Goal: Task Accomplishment & Management: Use online tool/utility

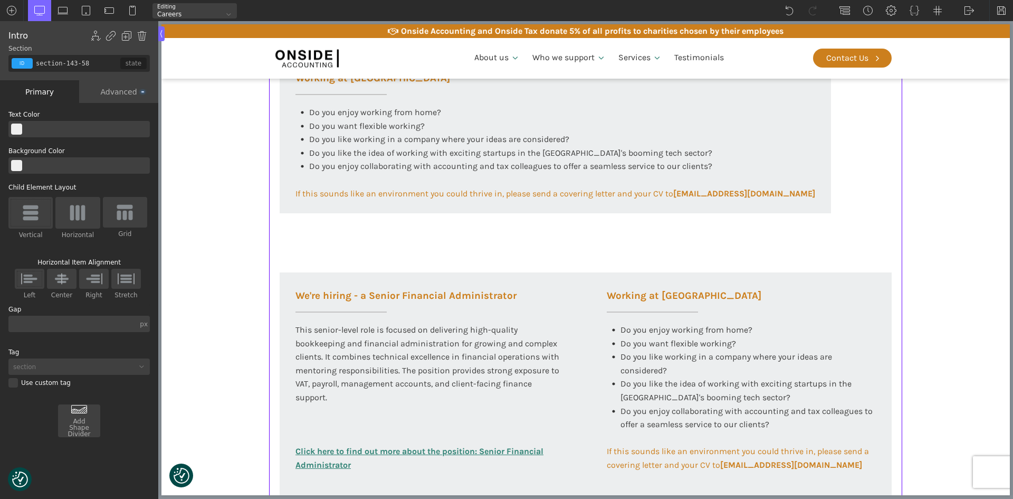
scroll to position [422, 0]
click at [281, 144] on div "Working at [GEOGRAPHIC_DATA] Do you enjoy working from home? Do you want flexib…" at bounding box center [556, 133] width 552 height 158
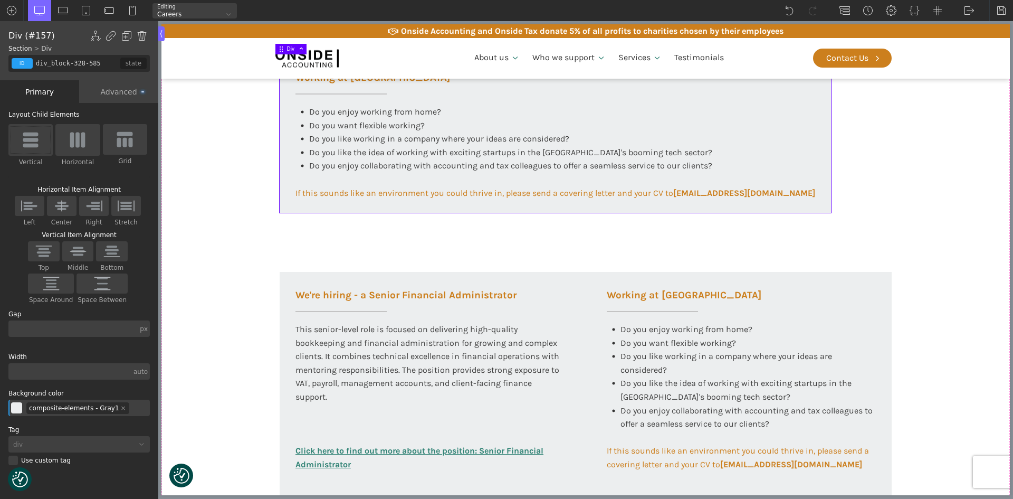
click at [121, 93] on div "Advanced" at bounding box center [118, 91] width 79 height 23
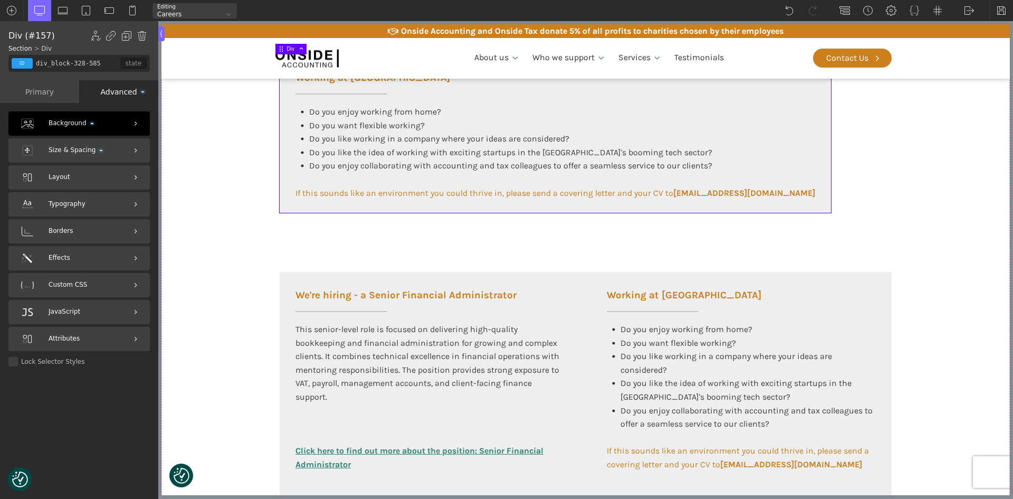
click at [90, 128] on div "Background" at bounding box center [78, 123] width 141 height 24
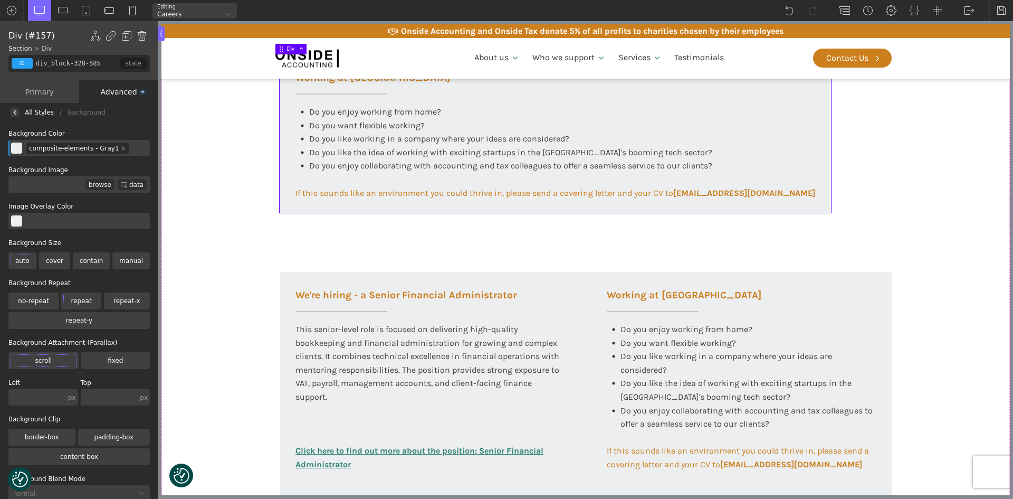
scroll to position [46, 0]
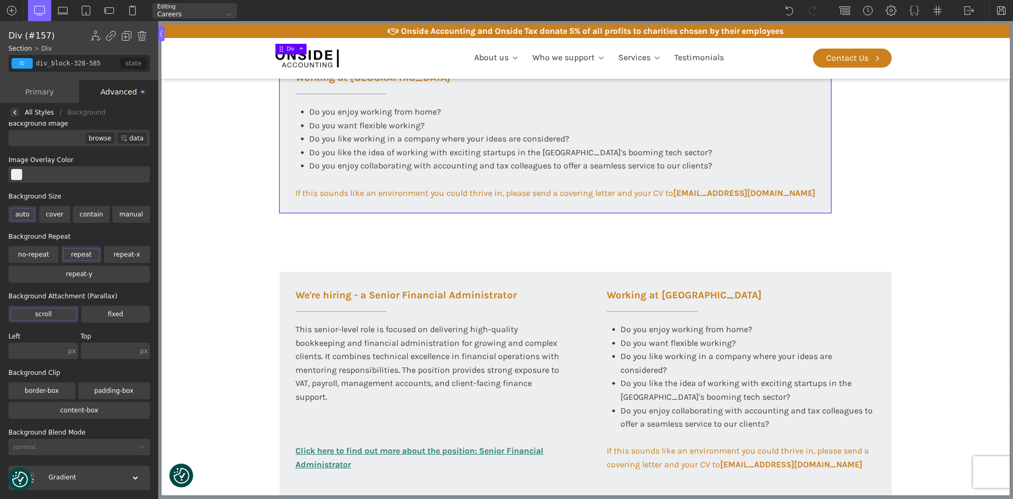
click at [70, 223] on label "padding-box" at bounding box center [54, 214] width 31 height 17
click at [0, 0] on input "padding-box" at bounding box center [0, 0] width 0 height 0
click at [101, 263] on label "padding-box" at bounding box center [81, 254] width 40 height 17
click at [0, 0] on input "padding-box" at bounding box center [0, 0] width 0 height 0
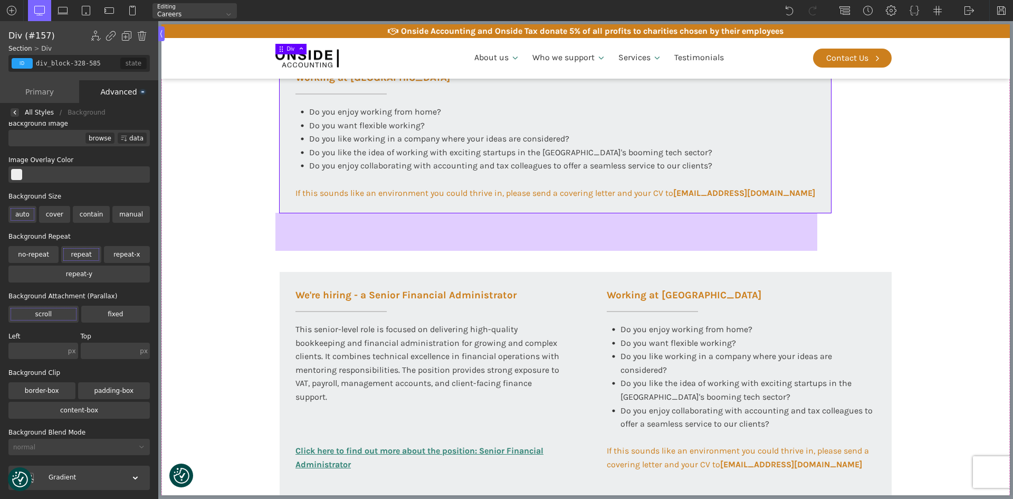
click at [303, 242] on div at bounding box center [547, 232] width 543 height 38
click at [303, 232] on div at bounding box center [547, 232] width 543 height 38
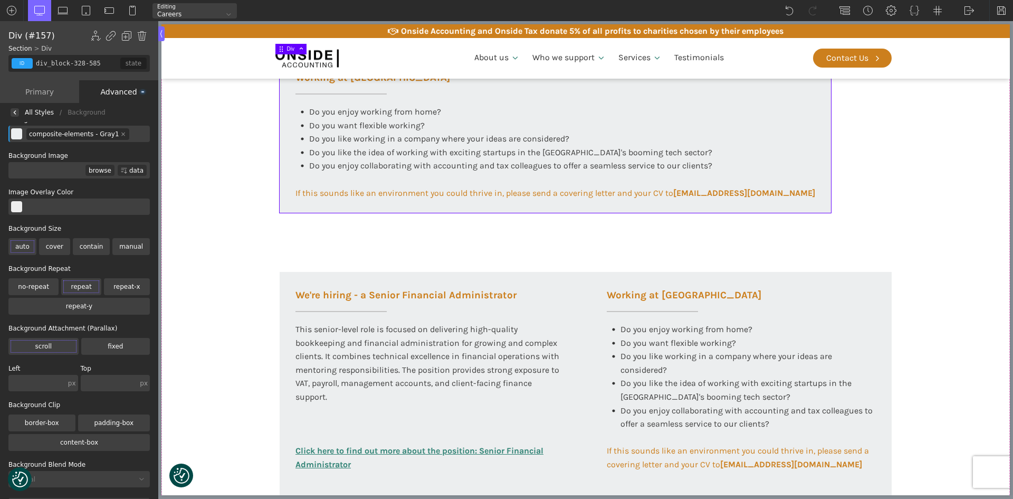
scroll to position [0, 0]
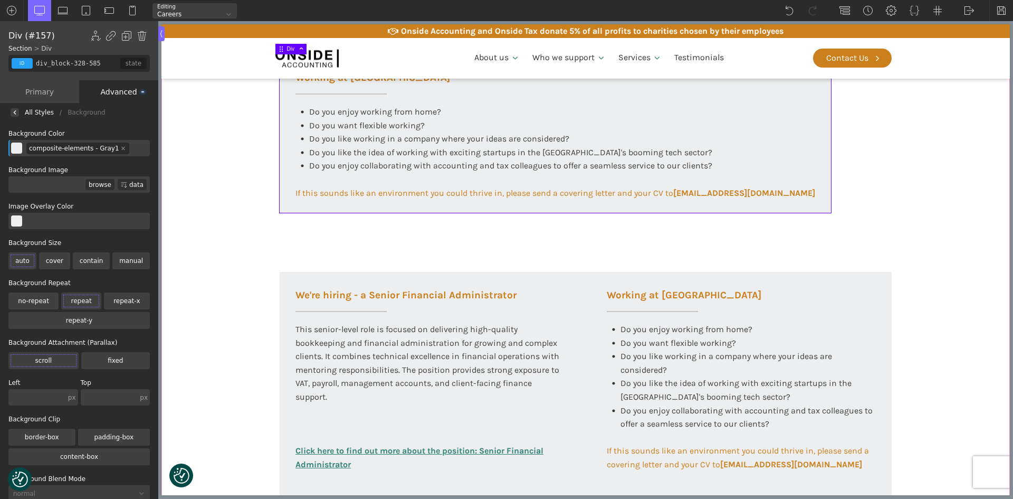
click at [864, 195] on div "Working at [GEOGRAPHIC_DATA] At Onside Accounting, we are proud to be an ACCA A…" at bounding box center [585, 312] width 633 height 994
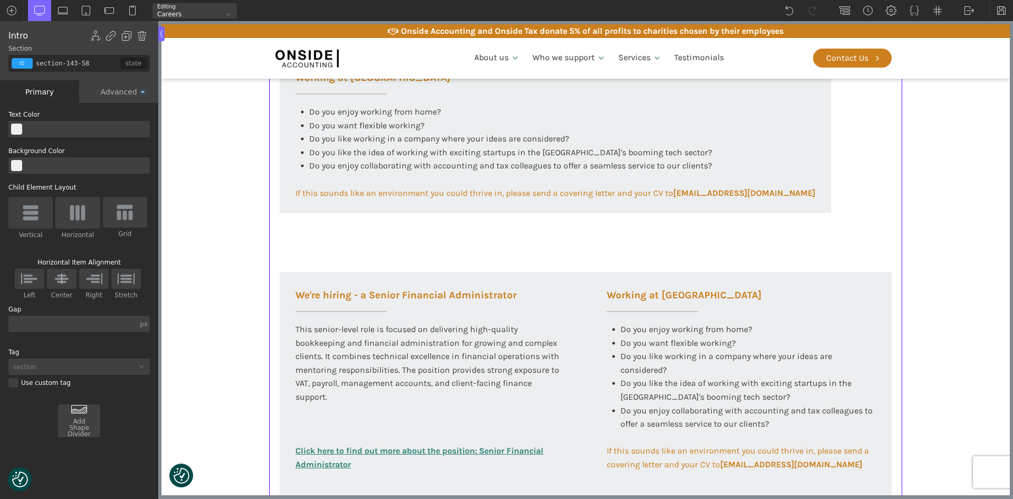
click at [887, 257] on div "Working at [GEOGRAPHIC_DATA] At Onside Accounting, we are proud to be an ACCA A…" at bounding box center [585, 312] width 633 height 994
click at [121, 87] on div "Advanced" at bounding box center [118, 91] width 79 height 23
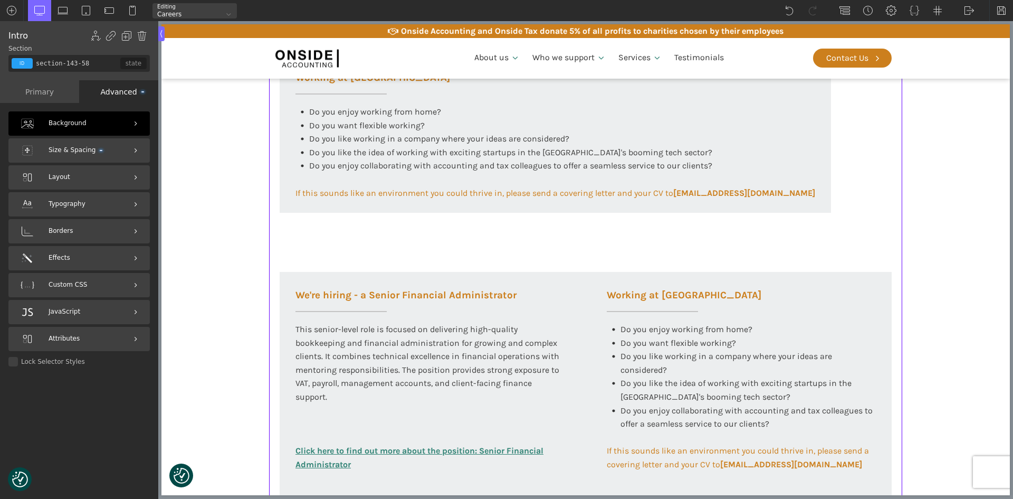
click at [80, 118] on span "Background" at bounding box center [68, 123] width 38 height 10
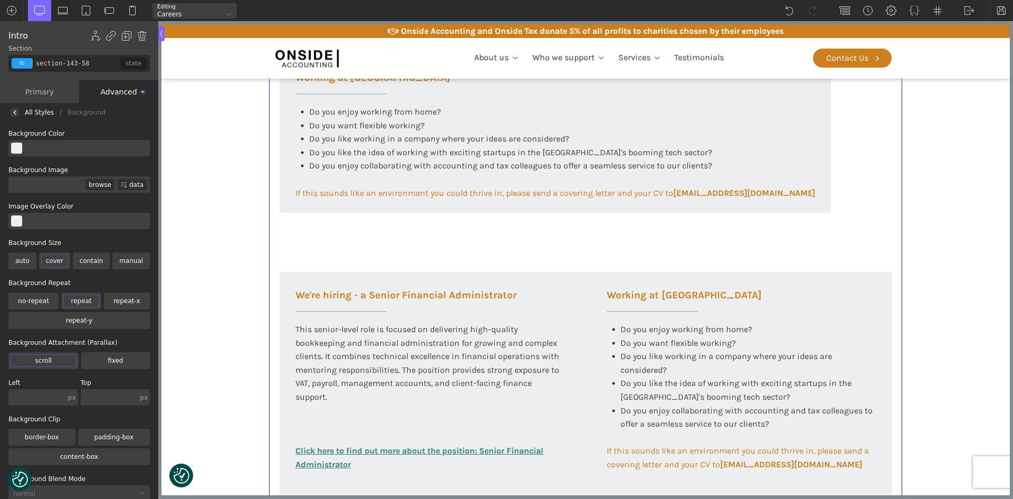
click at [23, 255] on label "auto" at bounding box center [22, 260] width 28 height 17
click at [0, 0] on input "auto" at bounding box center [0, 0] width 0 height 0
click at [19, 257] on label "auto" at bounding box center [22, 260] width 28 height 17
click at [0, 0] on input "auto" at bounding box center [0, 0] width 0 height 0
click at [197, 271] on section "Working at [GEOGRAPHIC_DATA] At Onside Accounting, we are proud to be an ACCA A…" at bounding box center [586, 312] width 849 height 994
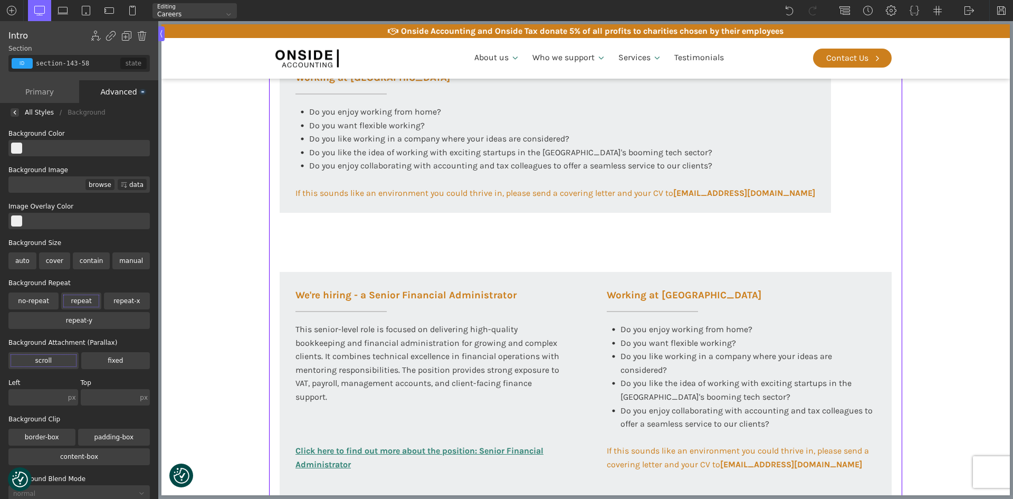
click at [197, 271] on section "Working at [GEOGRAPHIC_DATA] At Onside Accounting, we are proud to be an ACCA A…" at bounding box center [586, 312] width 849 height 994
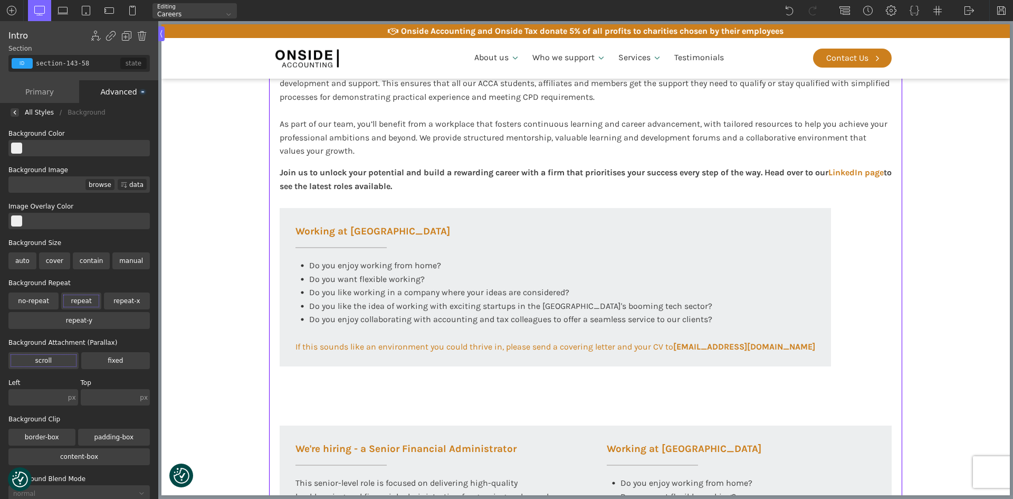
scroll to position [317, 0]
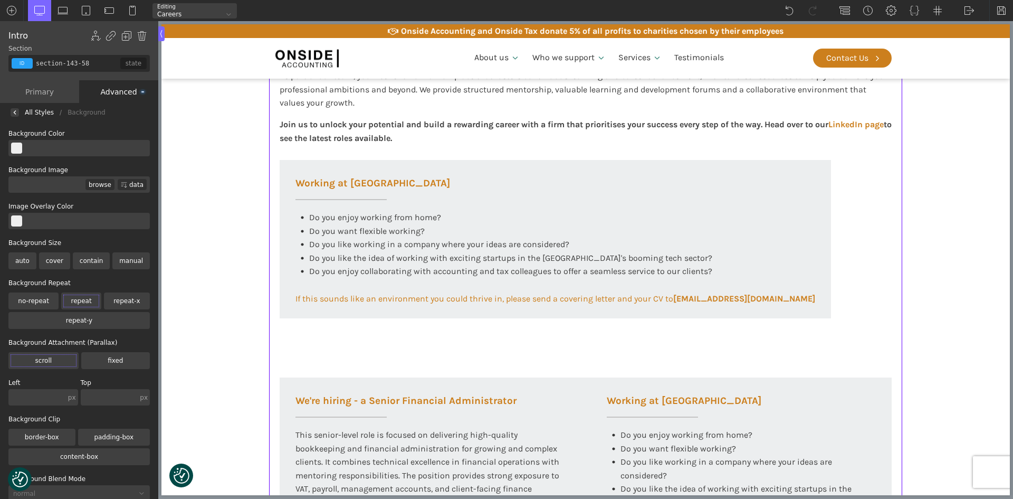
click at [333, 349] on div "Working at [GEOGRAPHIC_DATA] At Onside Accounting, we are proud to be an ACCA A…" at bounding box center [585, 418] width 633 height 994
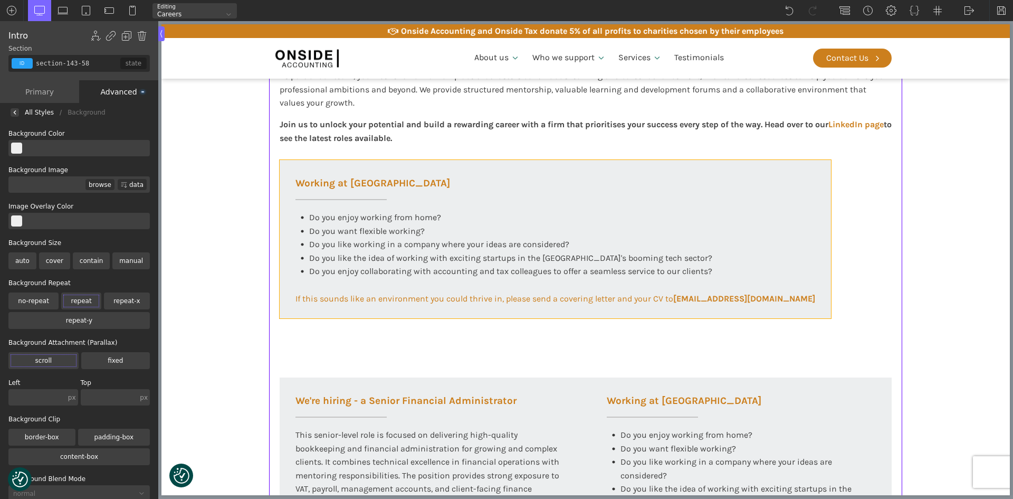
click at [416, 167] on div "Working at [GEOGRAPHIC_DATA] Do you enjoy working from home? Do you want flexib…" at bounding box center [556, 239] width 552 height 158
type input "div_block-328-585"
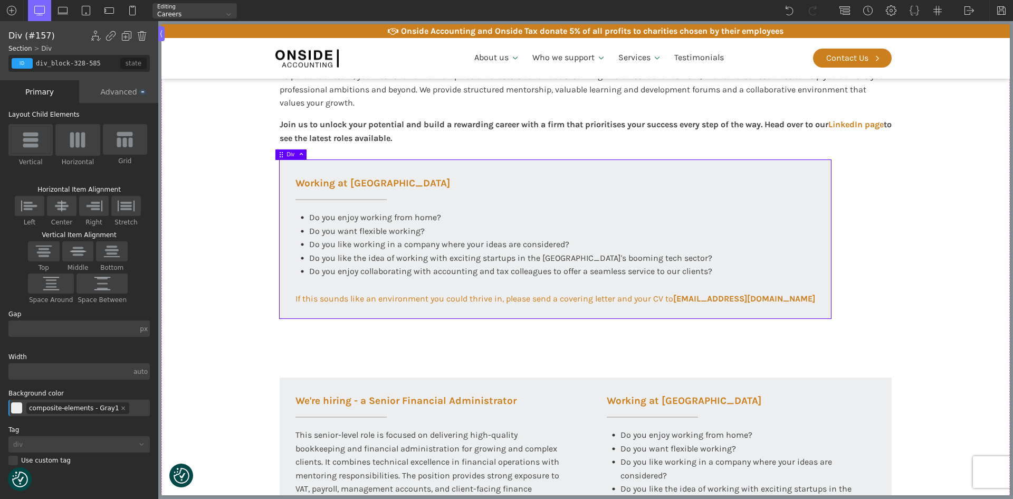
click at [117, 90] on div "Advanced" at bounding box center [118, 91] width 79 height 23
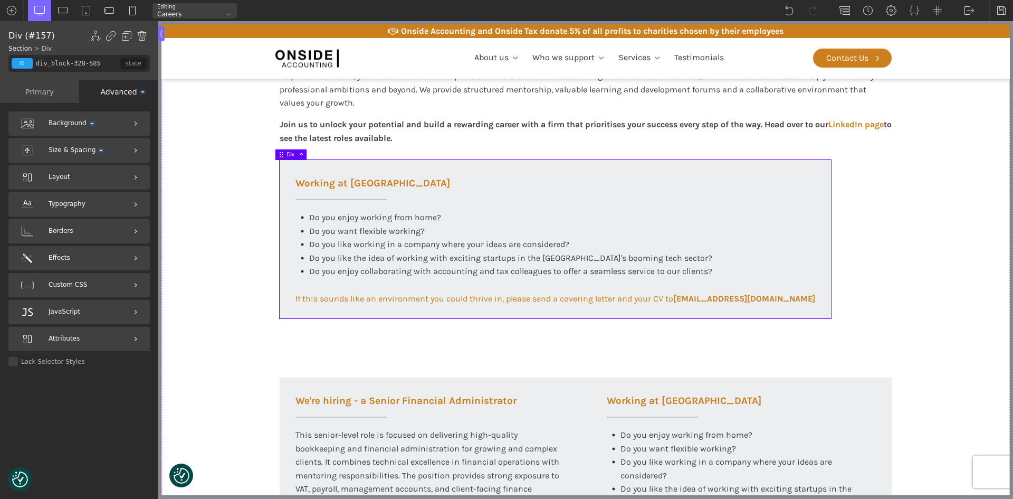
click at [50, 92] on div "Primary" at bounding box center [39, 91] width 79 height 23
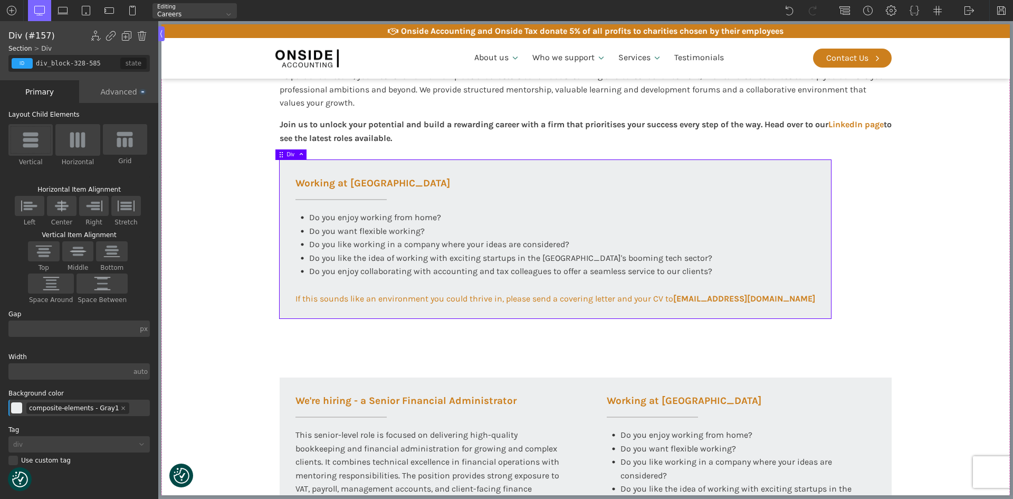
click at [126, 141] on img at bounding box center [125, 139] width 16 height 16
click at [0, 0] on input "Grid" at bounding box center [0, 0] width 0 height 0
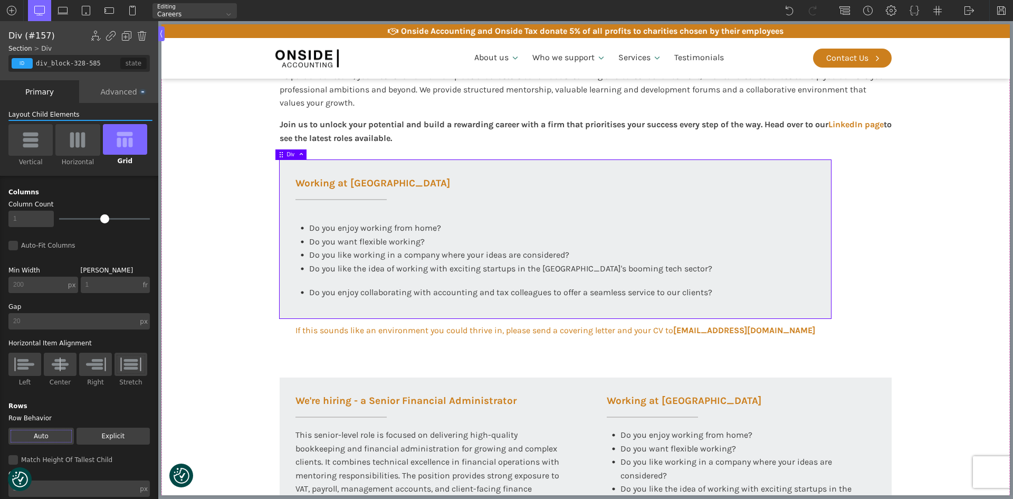
type input "6"
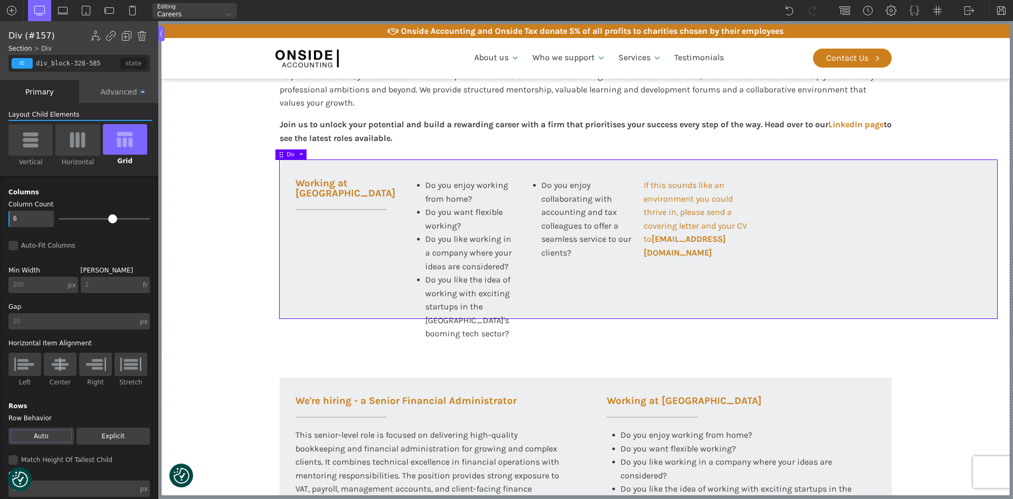
type input "5"
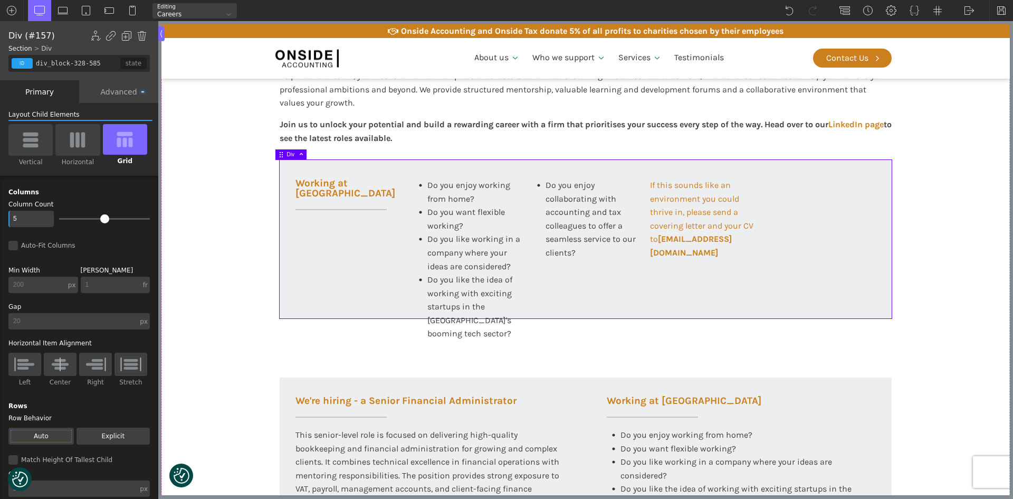
type input "4"
type input "3"
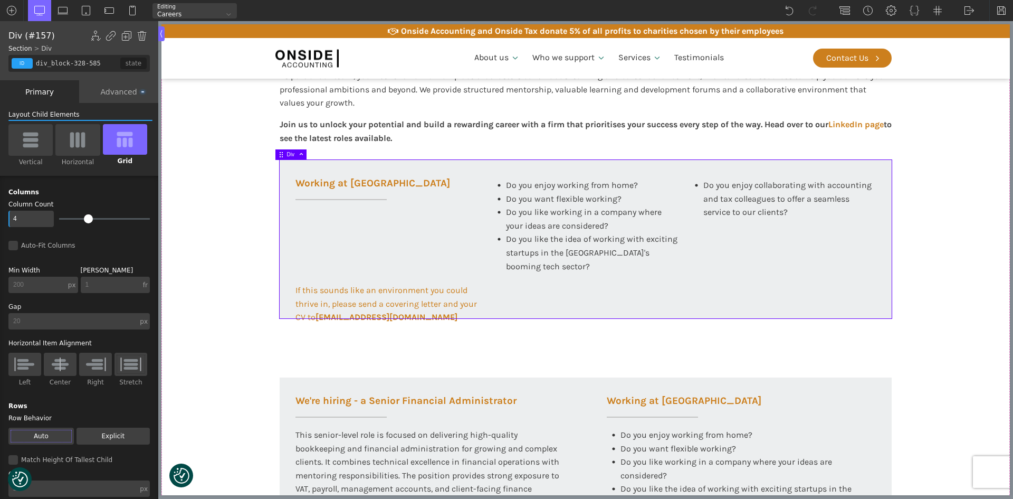
type input "3"
type input "2"
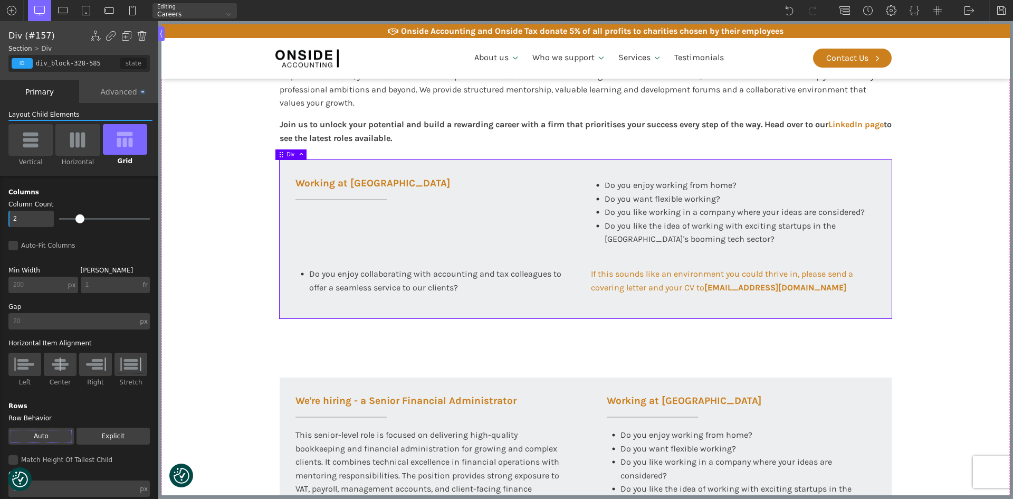
type input "1"
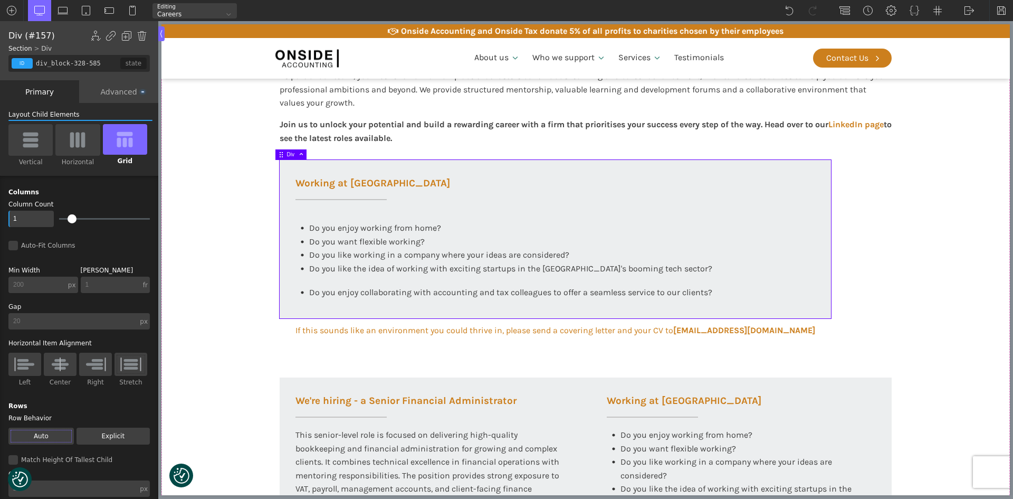
type input "2"
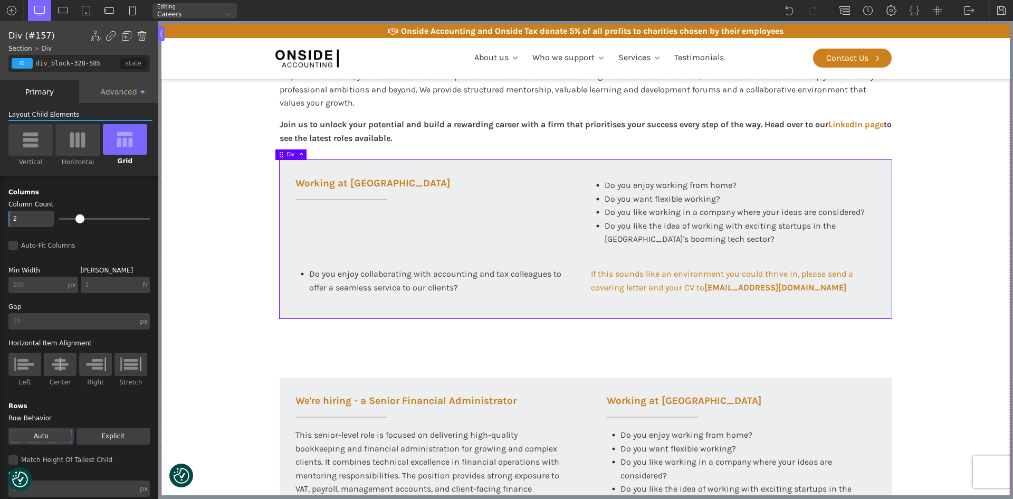
type input "3"
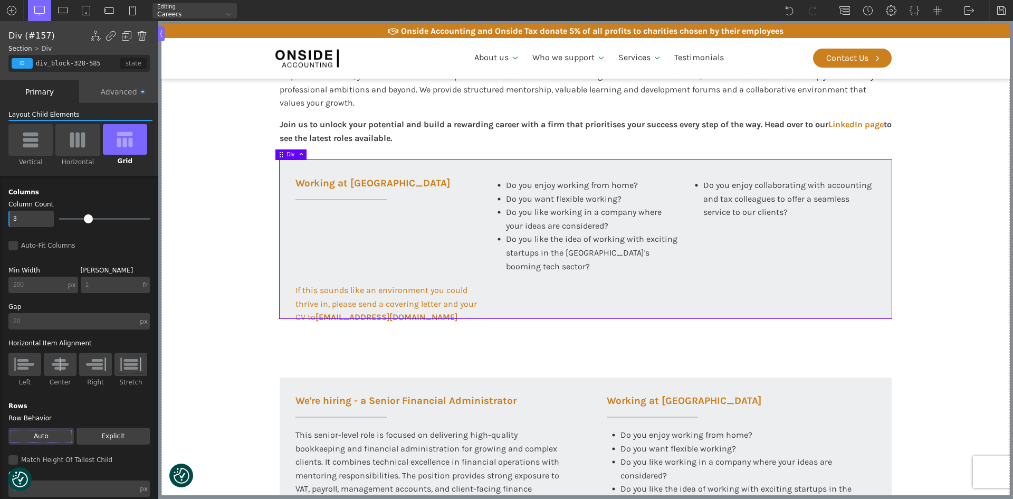
type input "2"
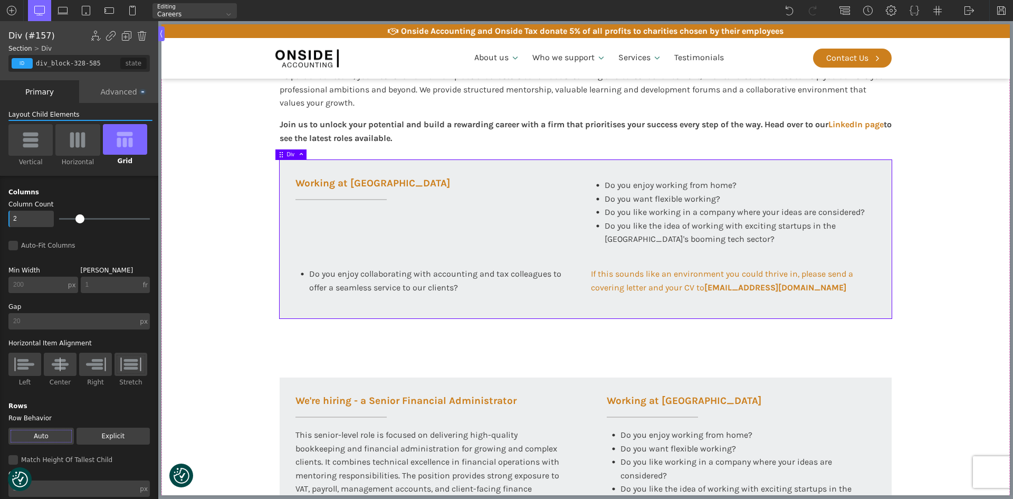
drag, startPoint x: 100, startPoint y: 218, endPoint x: 77, endPoint y: 219, distance: 23.2
type input "2"
click at [77, 219] on input "range" at bounding box center [104, 219] width 91 height 2
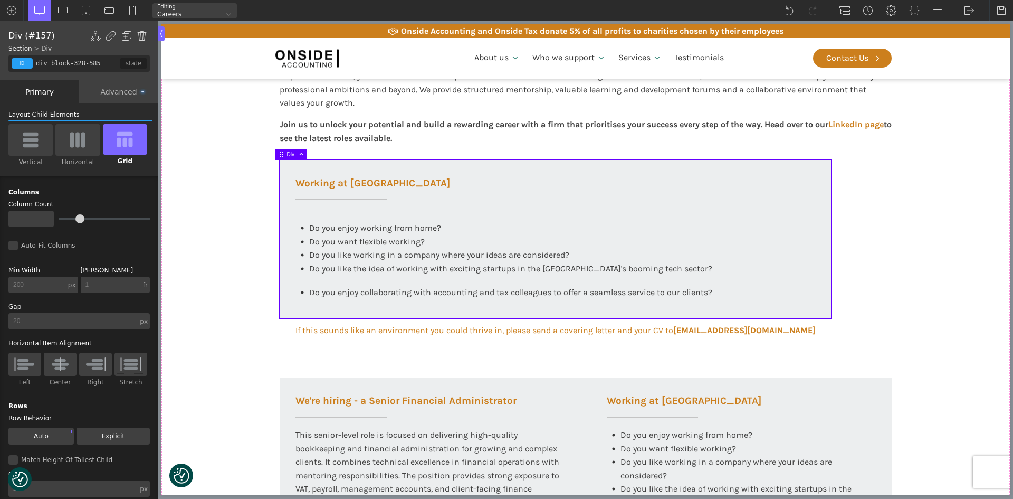
click at [14, 220] on input "text" at bounding box center [30, 219] width 45 height 16
type input "1"
click at [16, 243] on div "Auto-Fit Columns" at bounding box center [78, 246] width 141 height 10
click at [0, 0] on input "Auto-Fit Columns" at bounding box center [0, 0] width 0 height 0
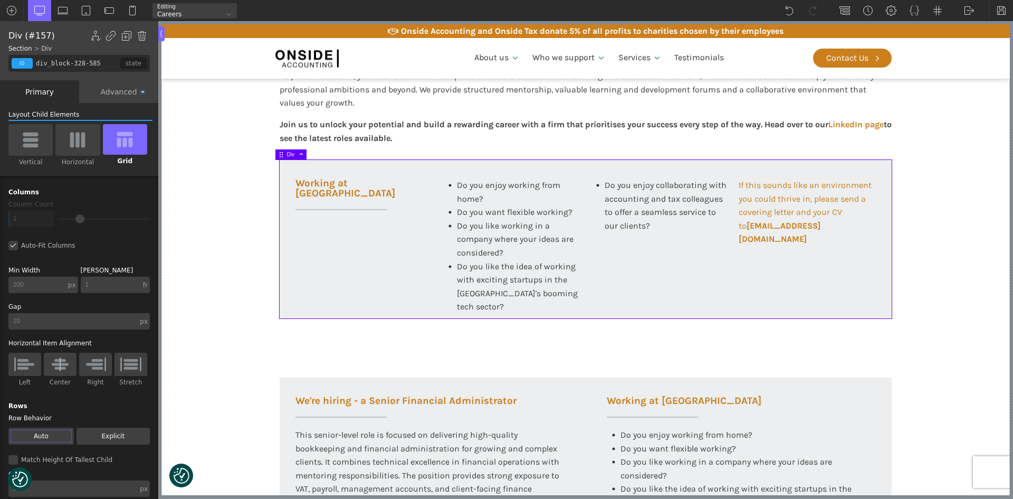
click at [13, 244] on div "Auto-Fit Columns" at bounding box center [78, 246] width 141 height 10
click at [0, 0] on input "Auto-Fit Columns" at bounding box center [0, 0] width 0 height 0
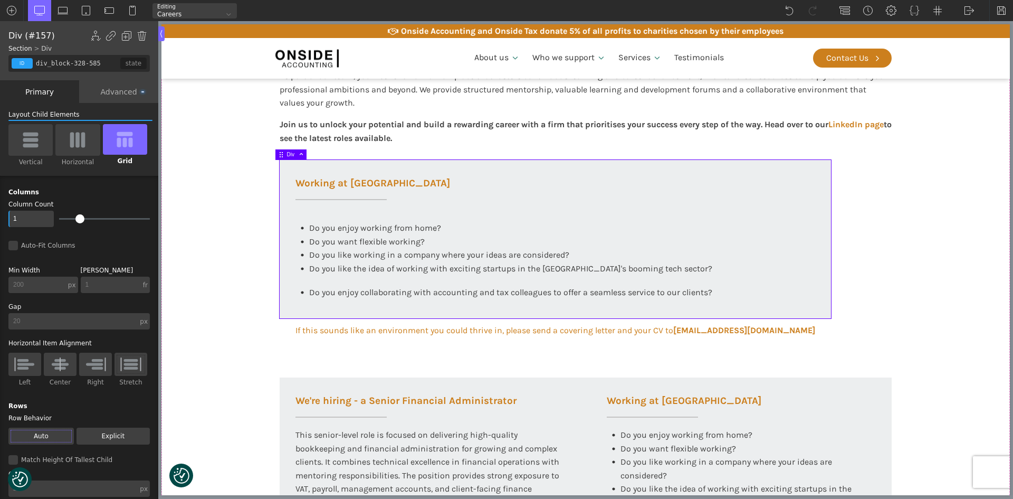
type input "3"
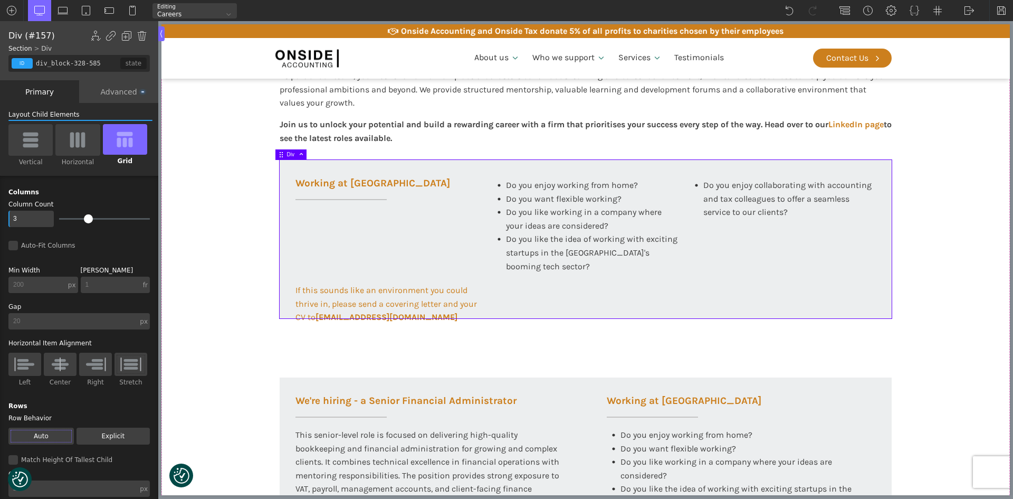
drag, startPoint x: 78, startPoint y: 218, endPoint x: 83, endPoint y: 217, distance: 5.3
type input "3"
click at [83, 218] on input "range" at bounding box center [104, 219] width 91 height 2
click at [612, 239] on span "Do you like the idea of working with exciting startups in the [GEOGRAPHIC_DATA]…" at bounding box center [593, 252] width 174 height 37
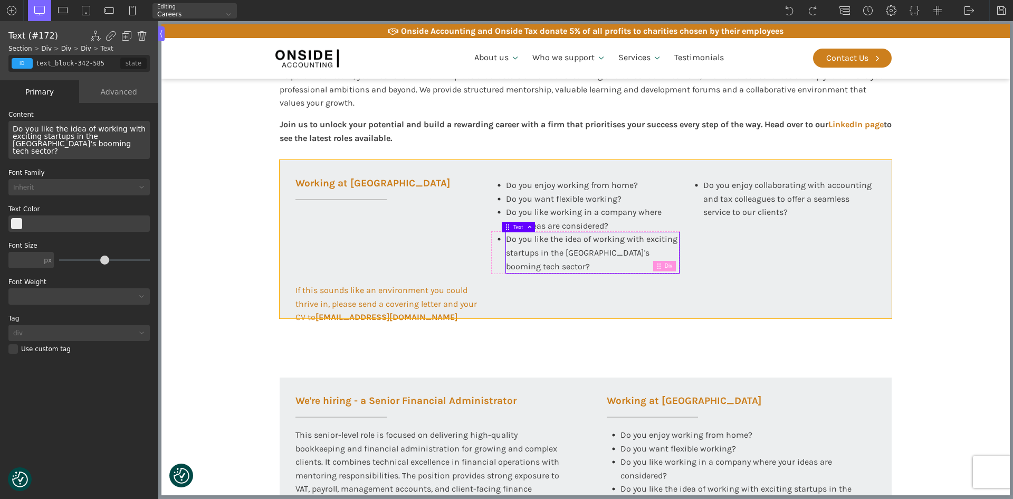
click at [575, 272] on div "Working at [GEOGRAPHIC_DATA] Do you enjoy working from home? Do you want flexib…" at bounding box center [586, 239] width 612 height 158
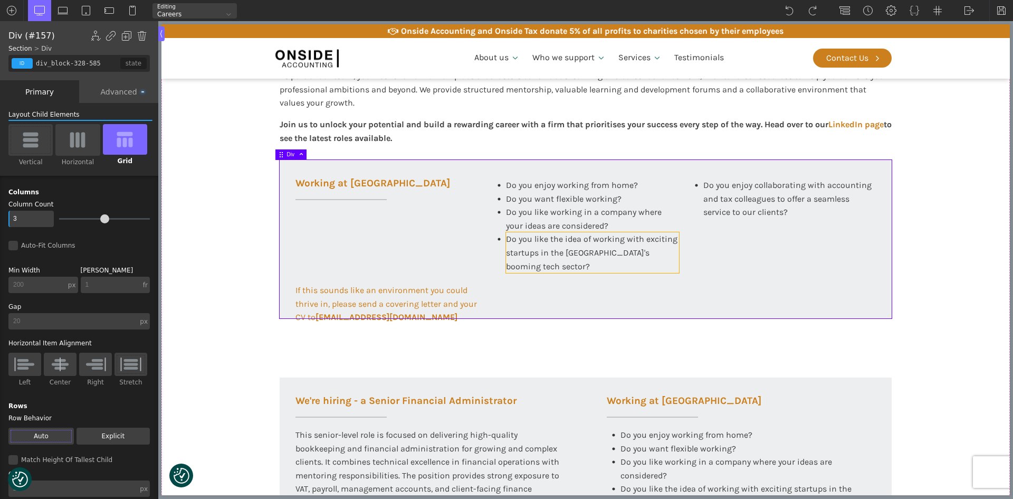
click at [590, 246] on div "Do you like the idea of working with exciting startups in the [GEOGRAPHIC_DATA]…" at bounding box center [592, 252] width 173 height 41
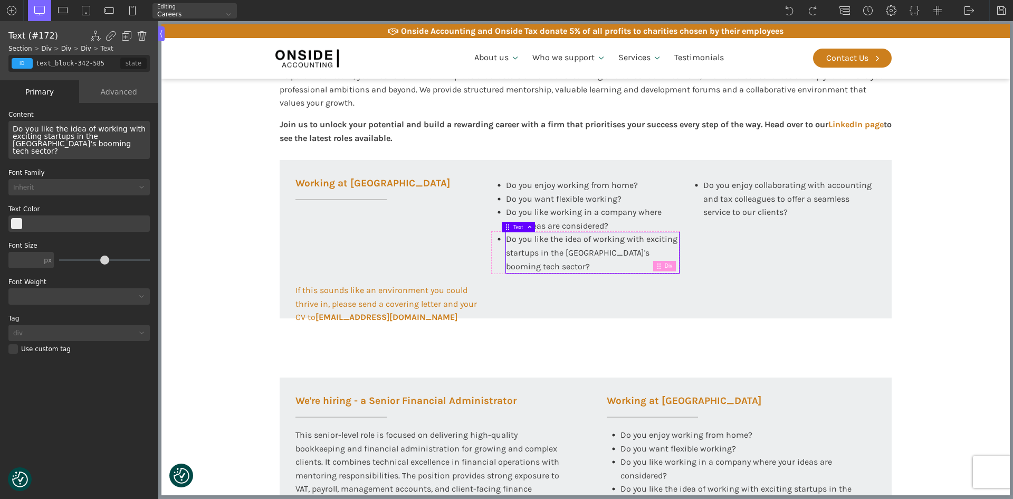
click at [588, 223] on div "Do you like working in a company where your ideas are considered?" at bounding box center [592, 218] width 173 height 27
click at [597, 188] on span "Do you enjoy working from home?" at bounding box center [572, 185] width 132 height 10
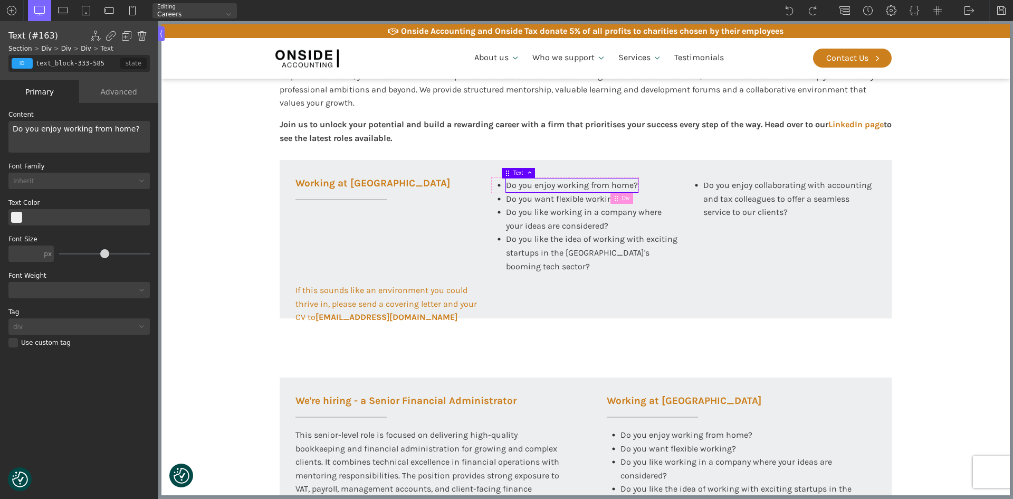
click at [756, 194] on span "Do you enjoy collaborating with accounting and tax colleagues to offer a seamle…" at bounding box center [789, 198] width 170 height 37
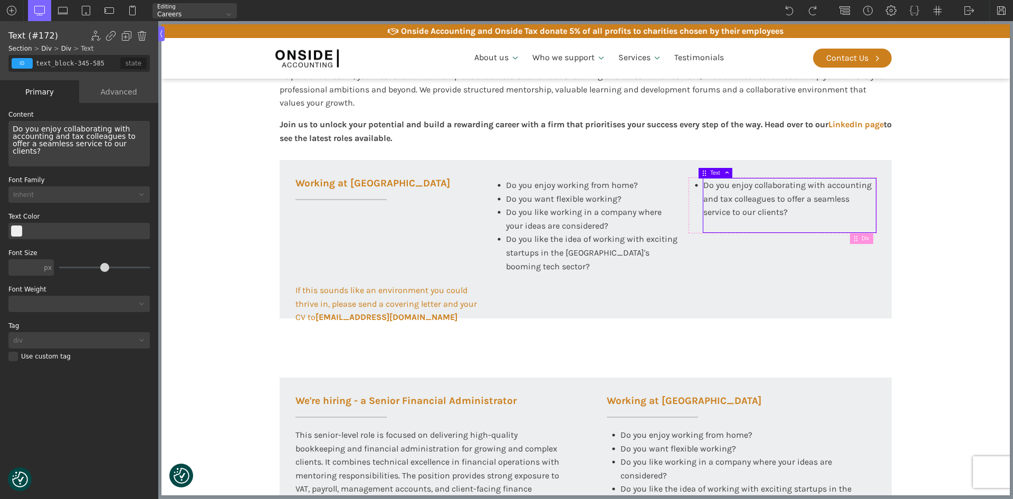
click at [690, 193] on div "Do you enjoy collaborating with accounting and tax colleagues to offer a seamle…" at bounding box center [783, 205] width 186 height 54
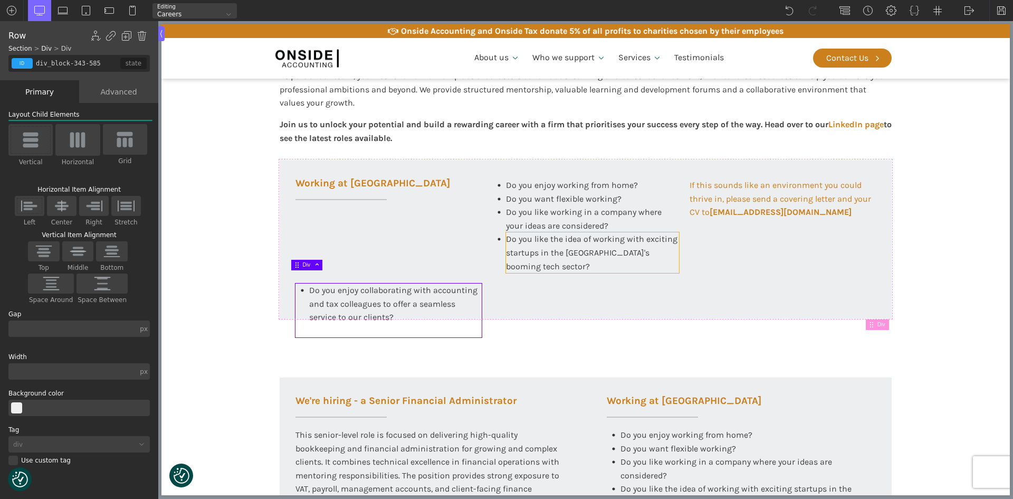
click at [669, 254] on div "Do you like the idea of working with exciting startups in the [GEOGRAPHIC_DATA]…" at bounding box center [592, 252] width 173 height 41
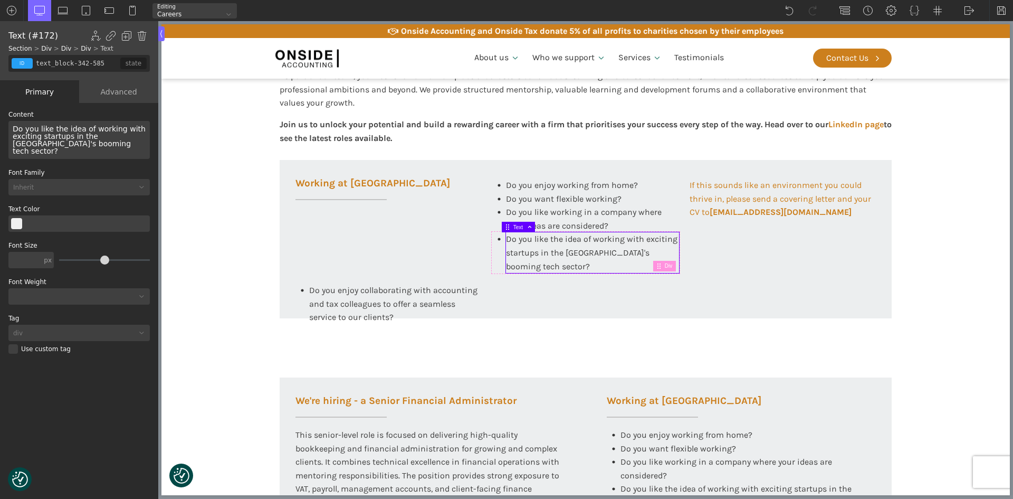
click at [605, 274] on div "Working at [GEOGRAPHIC_DATA] Do you enjoy working from home? Do you want flexib…" at bounding box center [586, 239] width 612 height 158
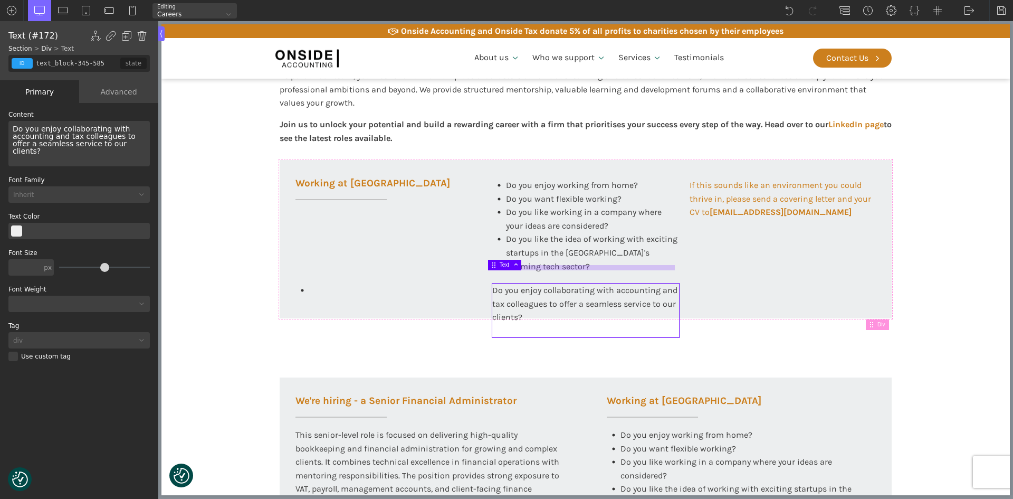
click at [556, 267] on div at bounding box center [581, 267] width 187 height 5
click at [558, 249] on span "Do you like the idea of working with exciting startups in the [GEOGRAPHIC_DATA]…" at bounding box center [593, 252] width 174 height 37
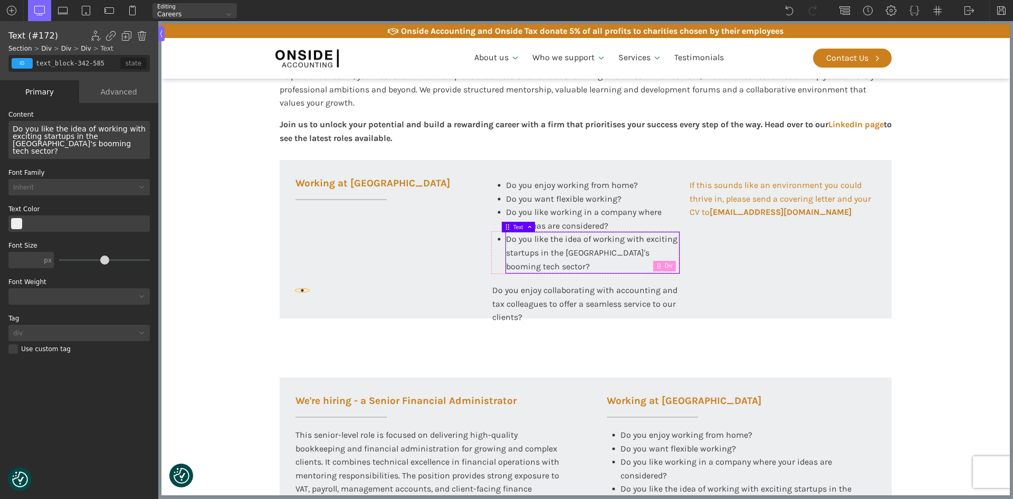
type input "fancy_icon-344-585"
type input "circle"
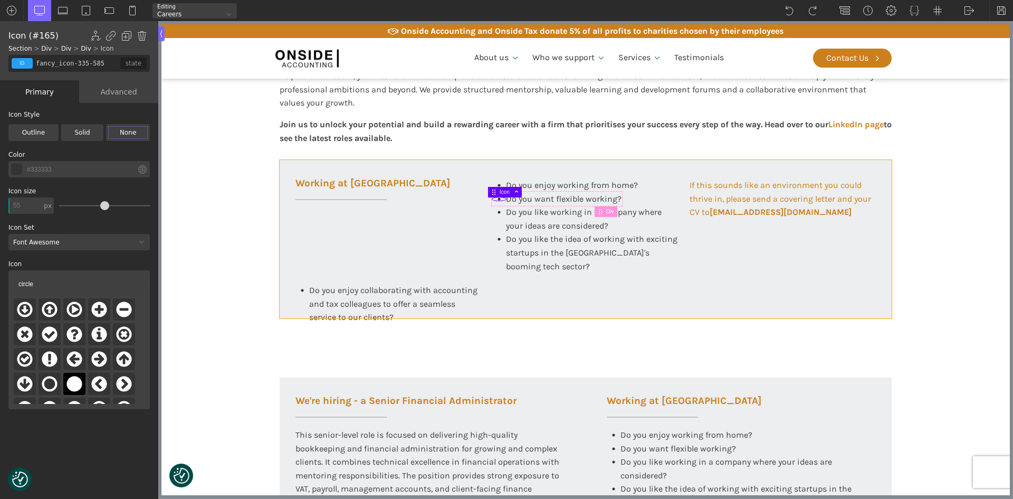
drag, startPoint x: 561, startPoint y: 309, endPoint x: 804, endPoint y: 296, distance: 243.2
click at [562, 307] on div "Working at [GEOGRAPHIC_DATA] Do you enjoy working from home? Do you want flexib…" at bounding box center [586, 239] width 612 height 158
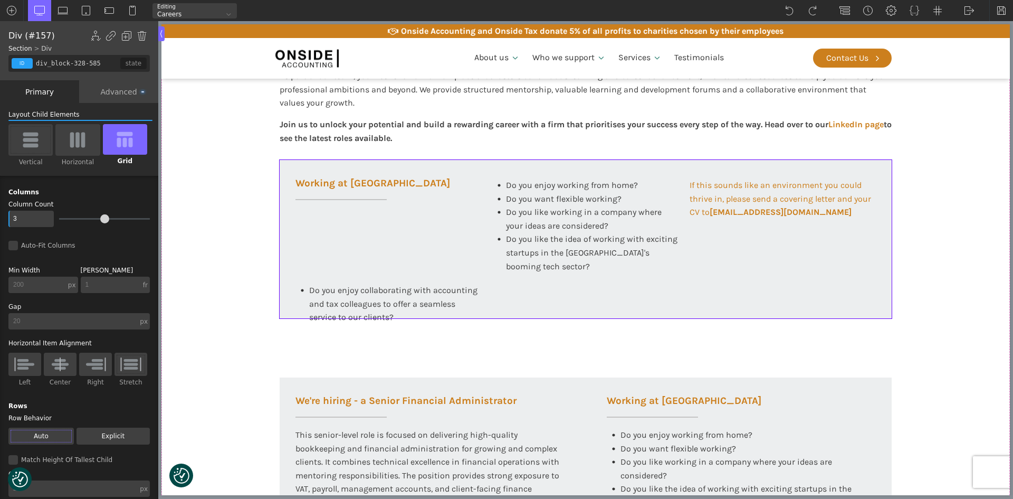
click at [804, 296] on div "Working at [GEOGRAPHIC_DATA] Do you enjoy working from home? Do you want flexib…" at bounding box center [586, 239] width 612 height 158
click at [562, 181] on span "Do you enjoy working from home?" at bounding box center [572, 185] width 132 height 10
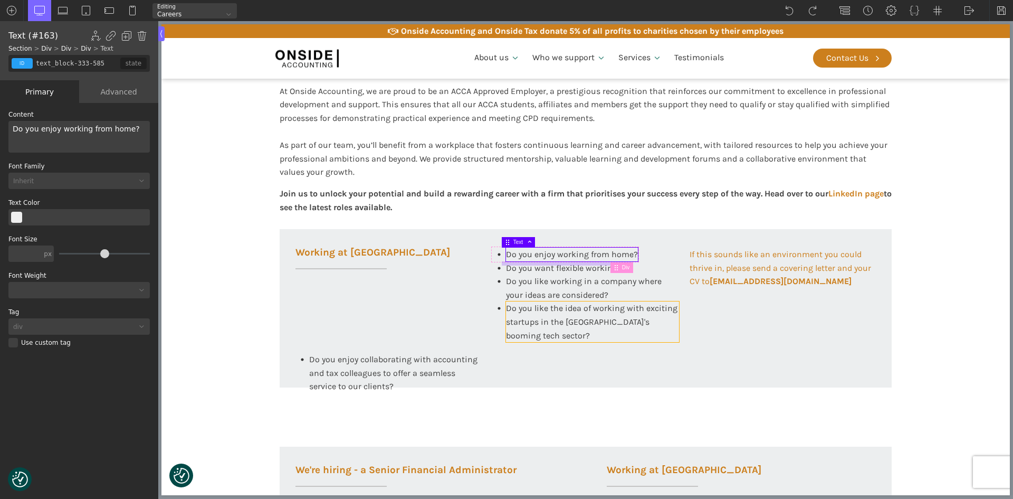
scroll to position [251, 0]
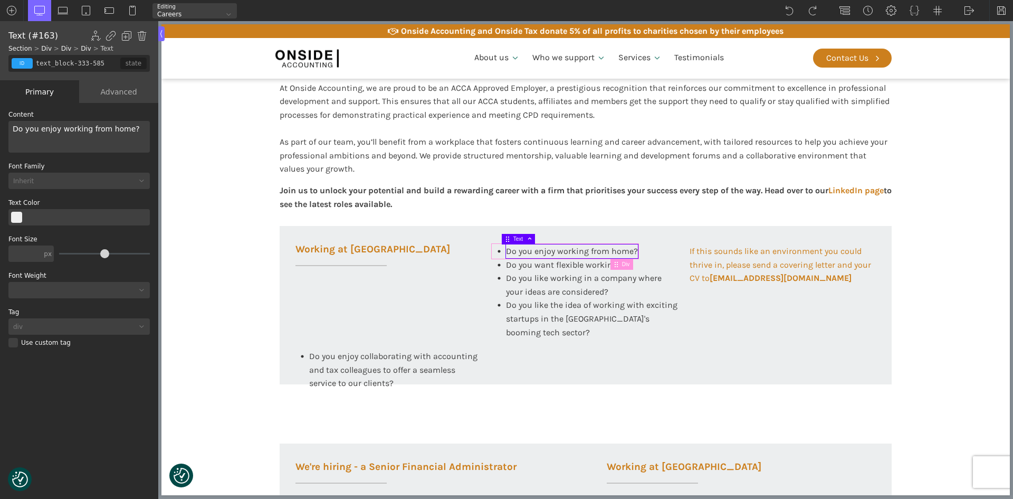
click at [628, 262] on span "Div" at bounding box center [627, 264] width 11 height 6
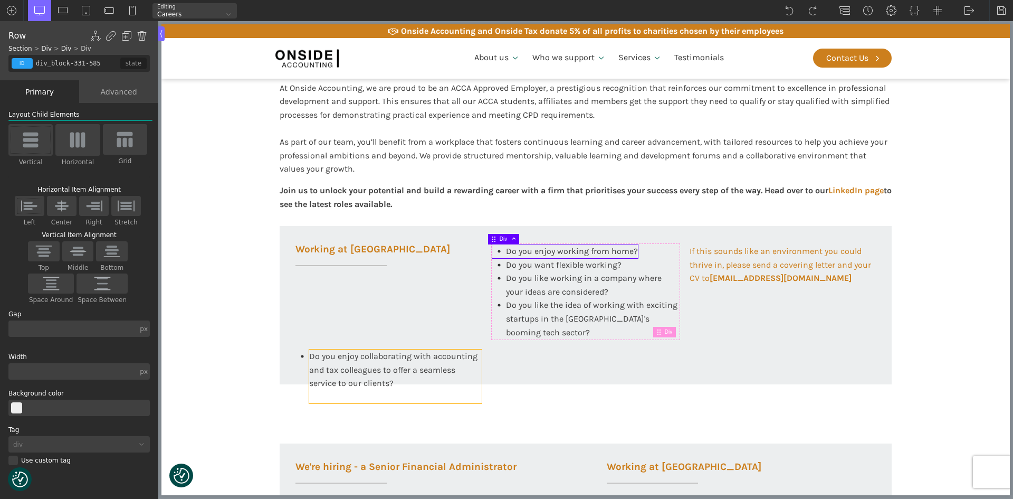
click at [420, 351] on span "Do you enjoy collaborating with accounting and tax colleagues to offer a seamle…" at bounding box center [394, 369] width 170 height 37
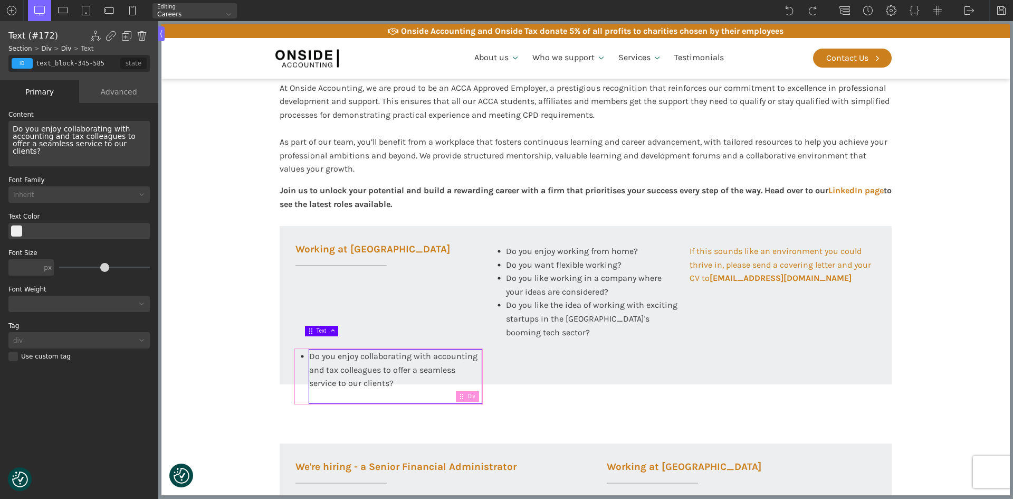
click at [296, 356] on div "Do you enjoy collaborating with accounting and tax colleagues to offer a seamle…" at bounding box center [389, 376] width 186 height 54
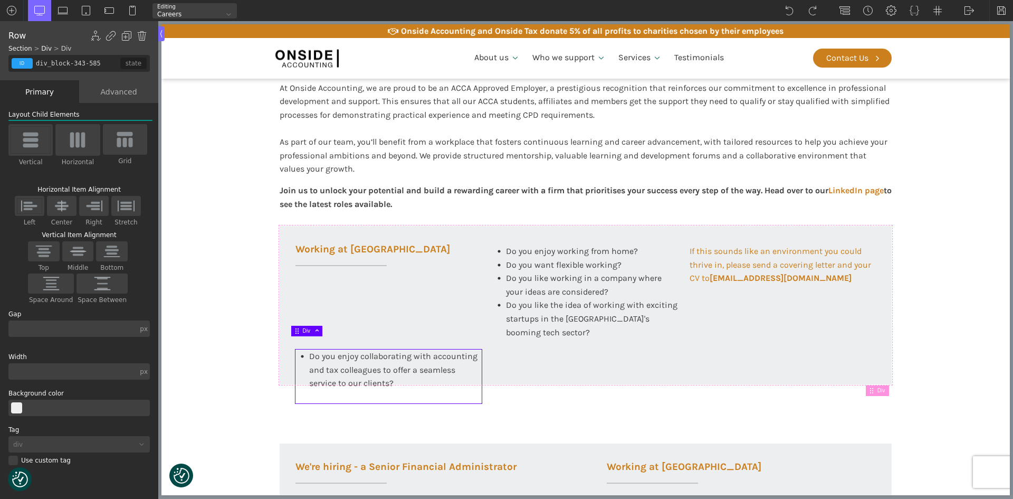
click at [538, 385] on div "Working at [GEOGRAPHIC_DATA] At Onside Accounting, we are proud to be an ACCA A…" at bounding box center [585, 484] width 633 height 994
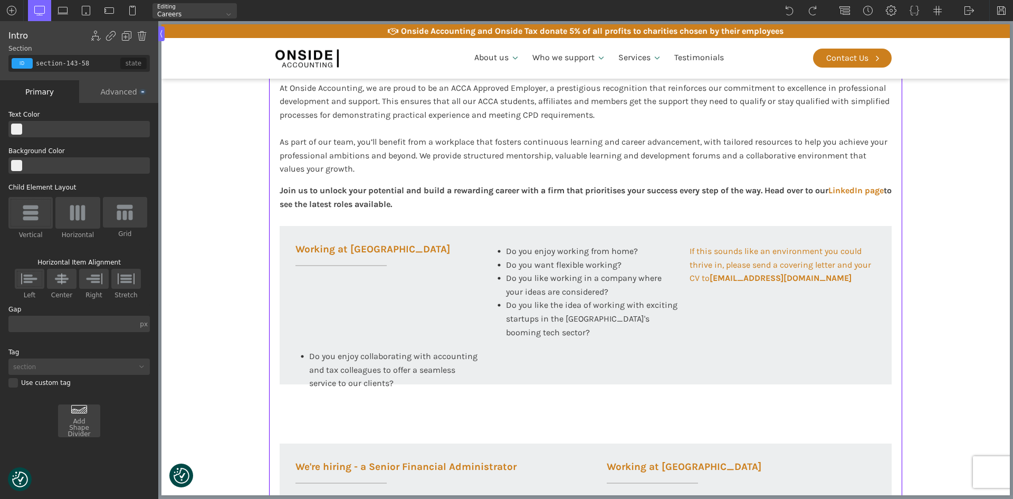
click at [539, 383] on div "Working at [GEOGRAPHIC_DATA] Do you enjoy working from home? Do you want flexib…" at bounding box center [586, 305] width 612 height 158
type input "div_block-328-585"
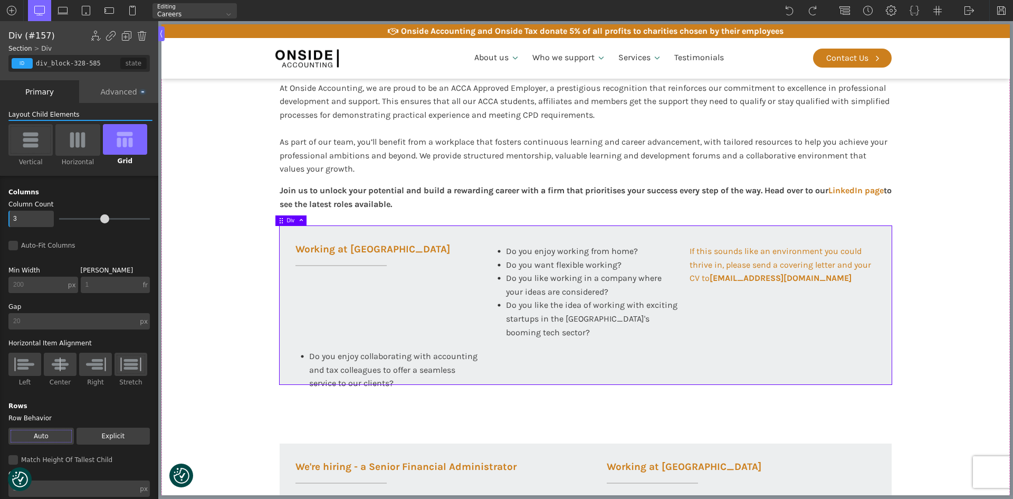
click at [117, 93] on div "Advanced" at bounding box center [118, 91] width 79 height 23
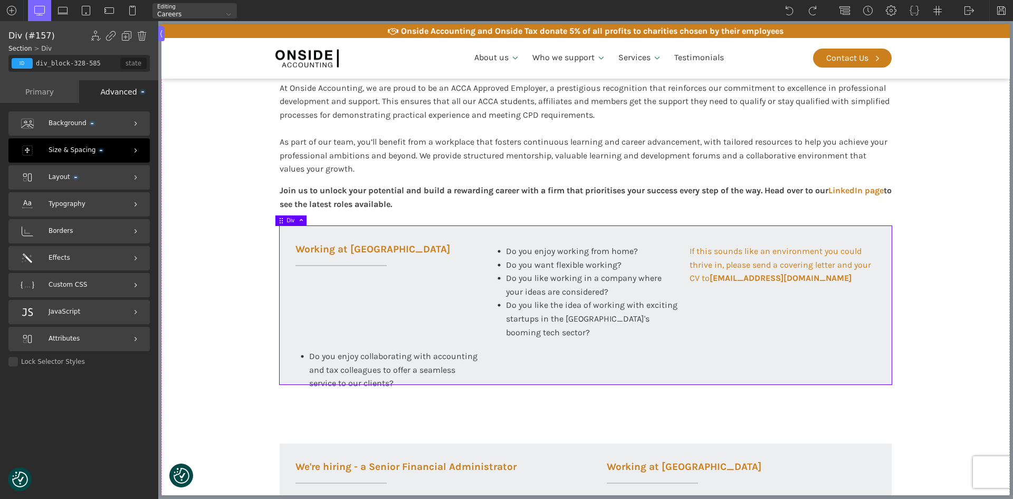
click at [53, 147] on span "Size & Spacing" at bounding box center [76, 150] width 54 height 10
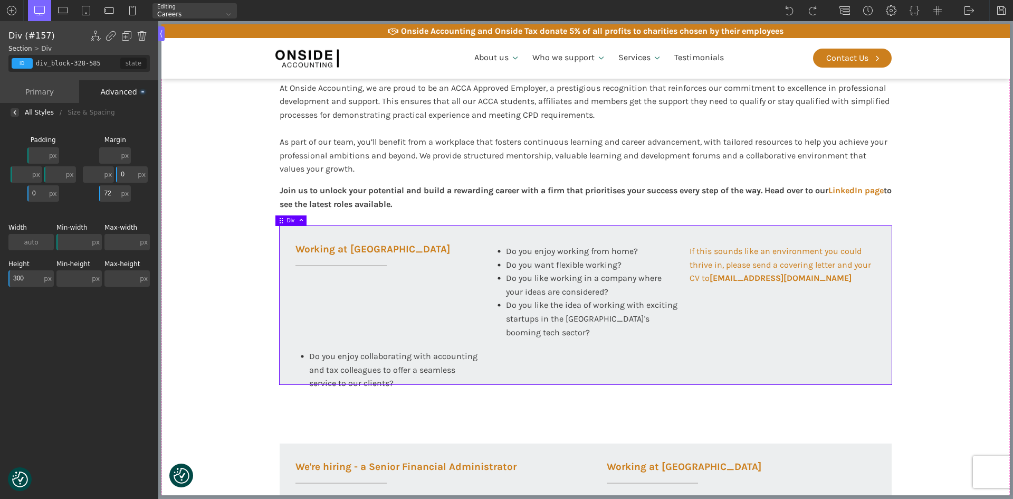
click at [25, 277] on input "300" at bounding box center [24, 278] width 33 height 16
type input "3"
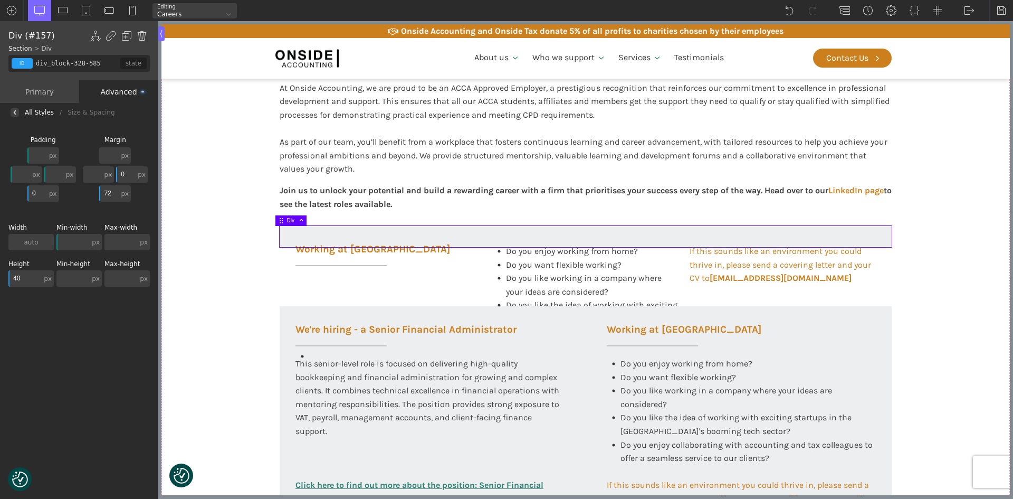
type input "400"
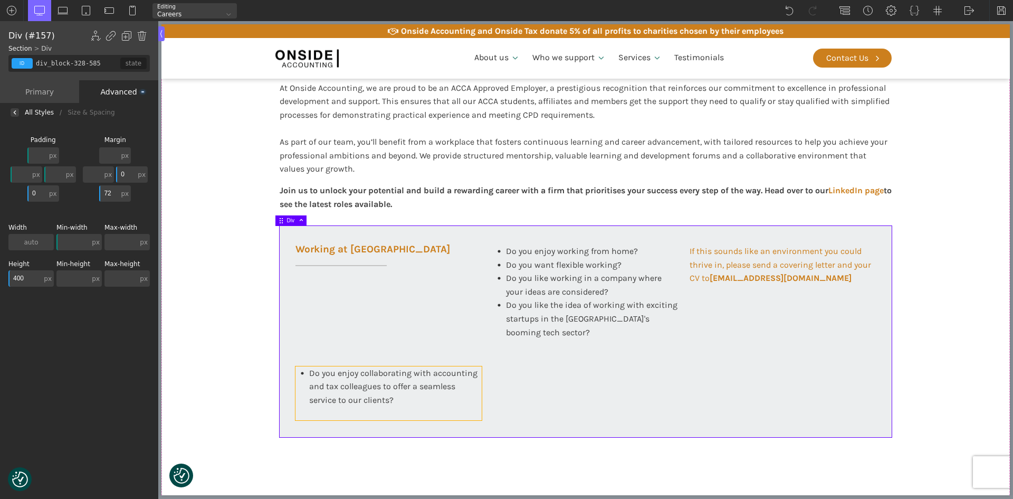
type input "div_block-343-585"
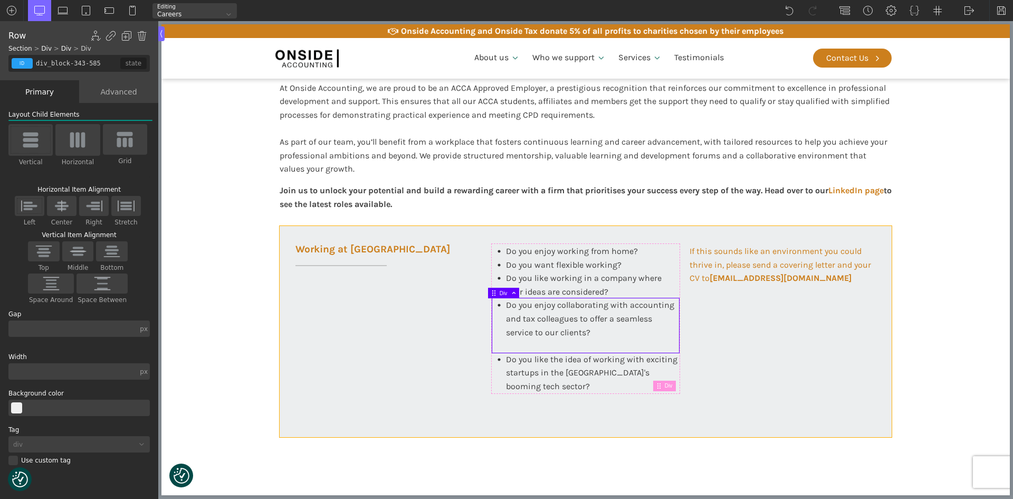
click at [442, 358] on div "Working at [GEOGRAPHIC_DATA] Do you enjoy working from home? Do you want flexib…" at bounding box center [586, 331] width 612 height 211
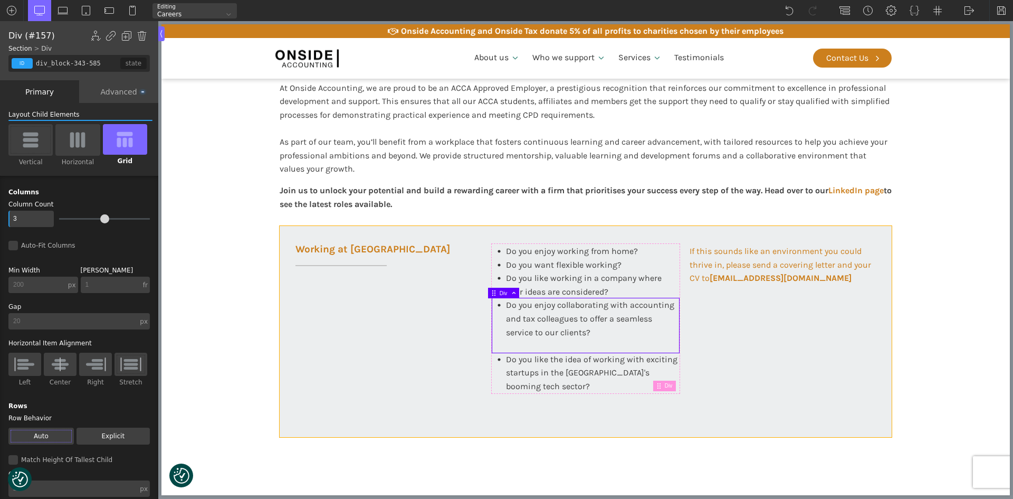
type input "div_block-328-585"
type input "color(3)"
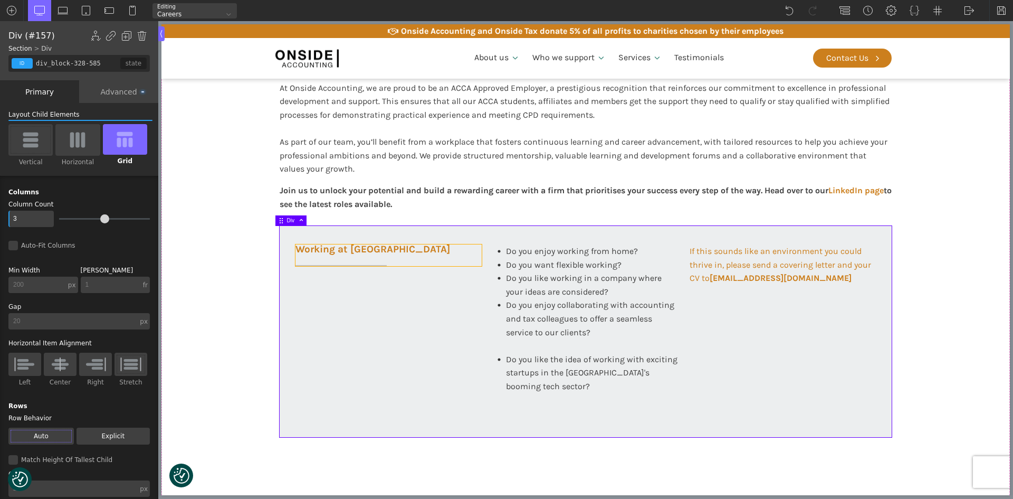
click at [440, 261] on h3 "Working at [GEOGRAPHIC_DATA]" at bounding box center [389, 255] width 186 height 22
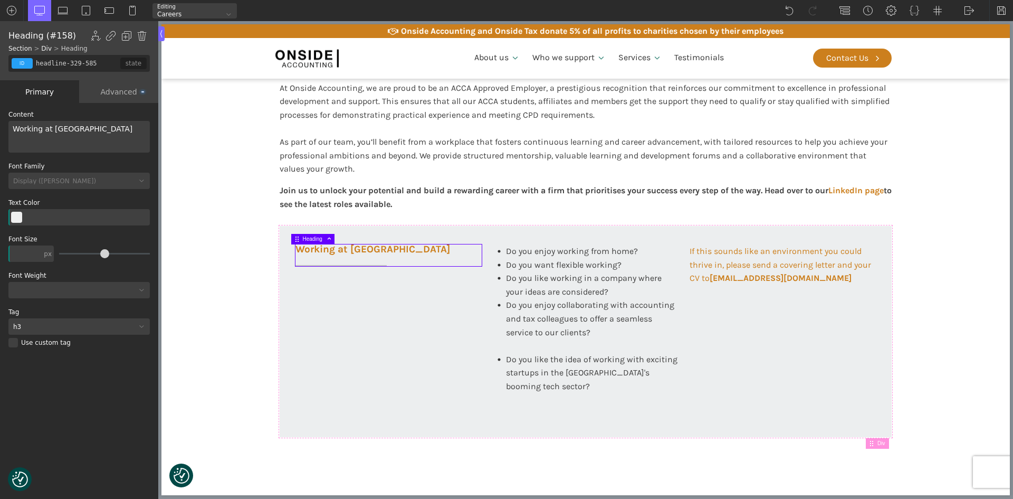
click at [109, 94] on div "Advanced" at bounding box center [118, 91] width 79 height 23
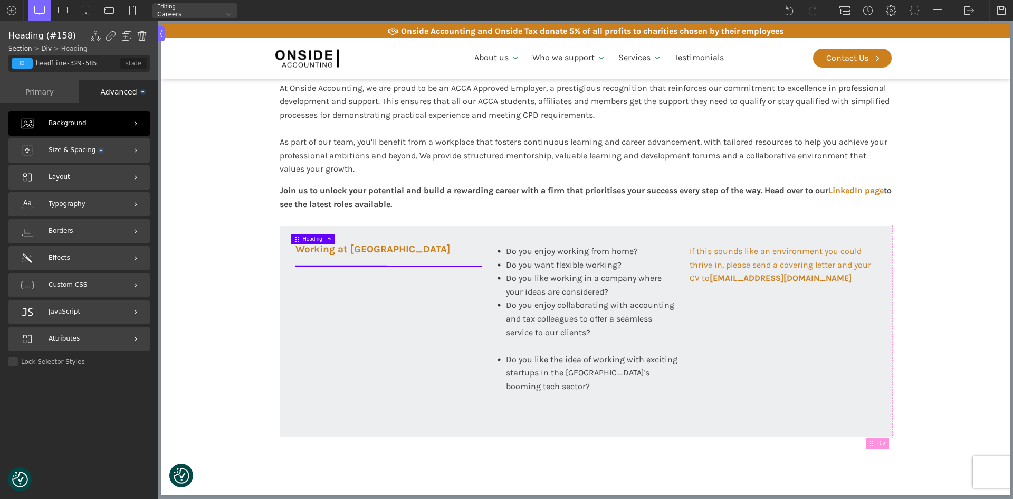
click at [91, 120] on div "Background" at bounding box center [78, 123] width 141 height 24
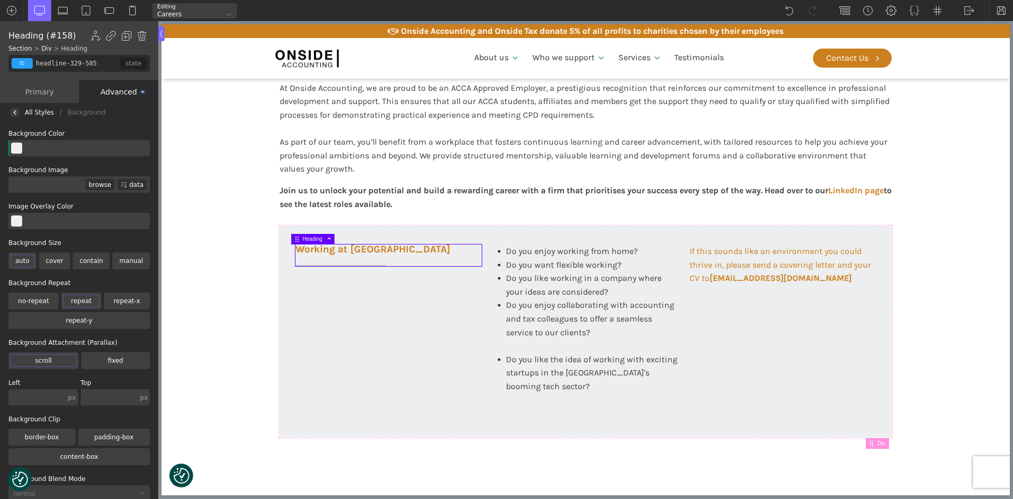
click at [119, 93] on div "Advanced" at bounding box center [118, 91] width 79 height 23
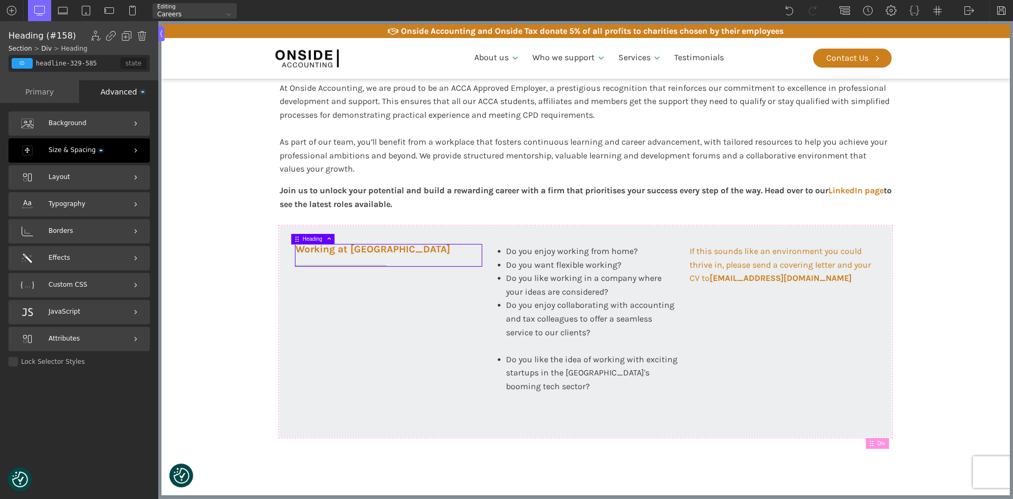
click at [73, 151] on span "Size & Spacing" at bounding box center [76, 150] width 54 height 10
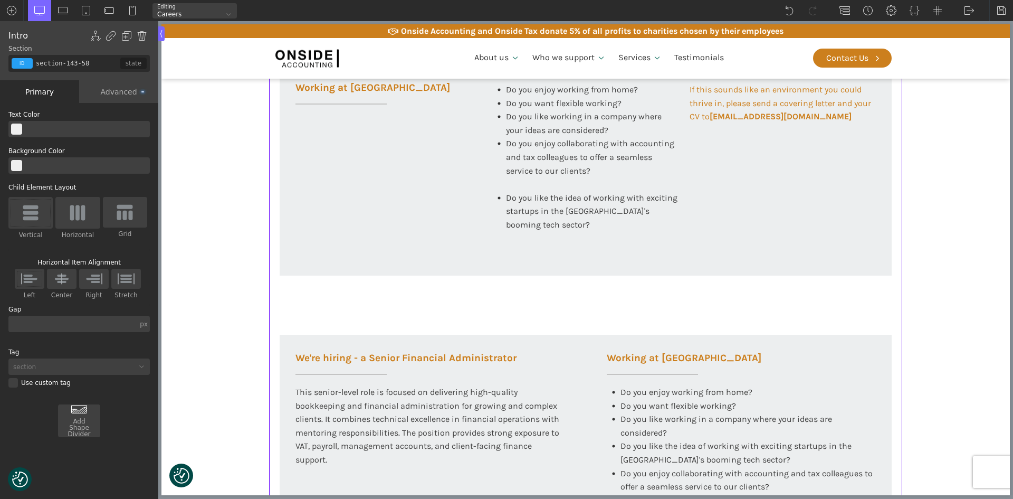
scroll to position [409, 0]
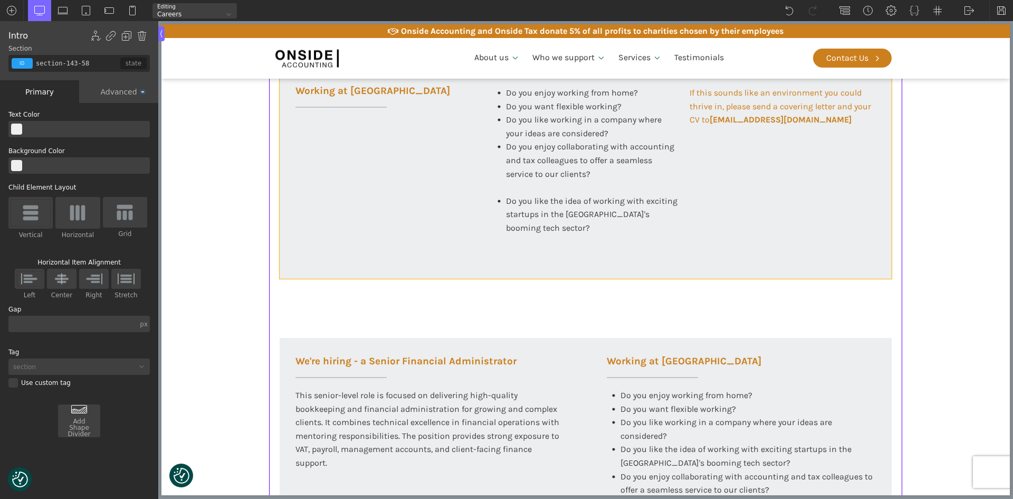
click at [295, 229] on div "Working at [GEOGRAPHIC_DATA] Do you enjoy working from home? Do you want flexib…" at bounding box center [586, 173] width 612 height 211
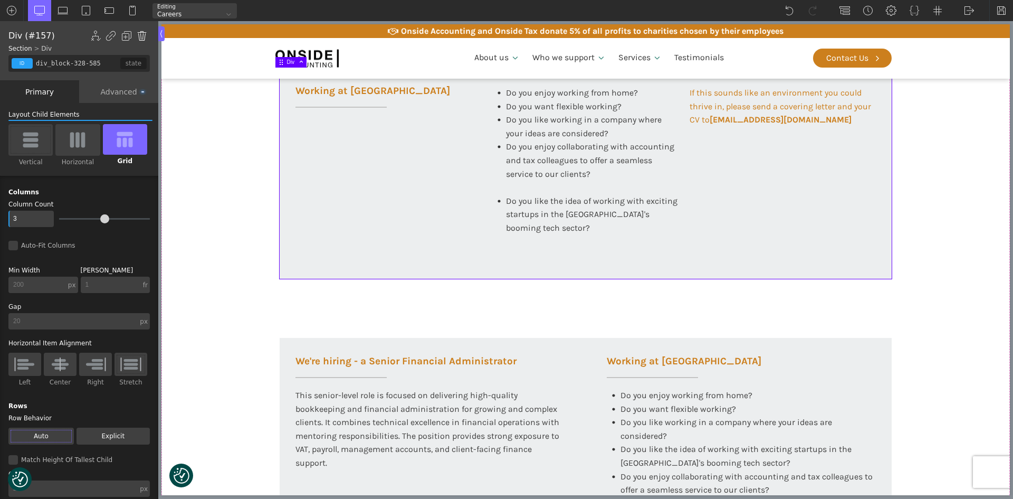
click at [141, 35] on img at bounding box center [142, 36] width 11 height 11
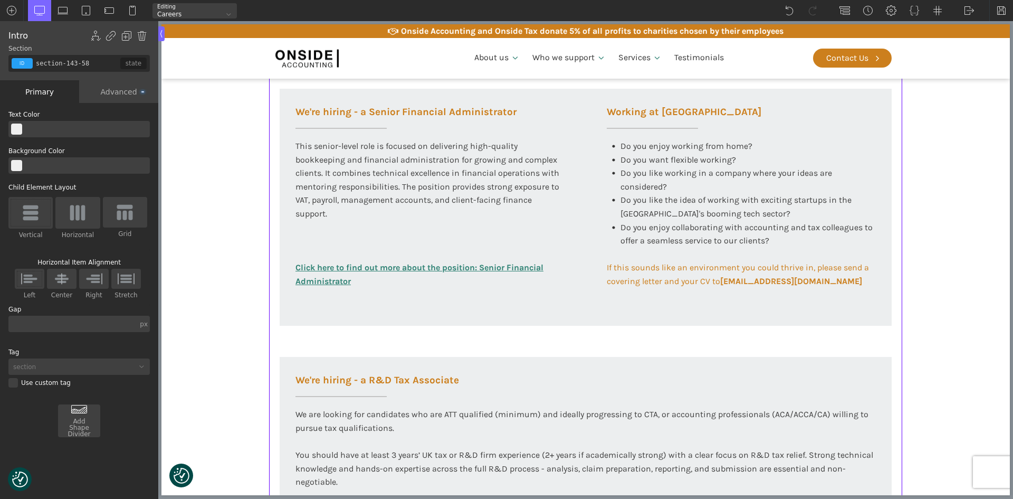
scroll to position [251, 0]
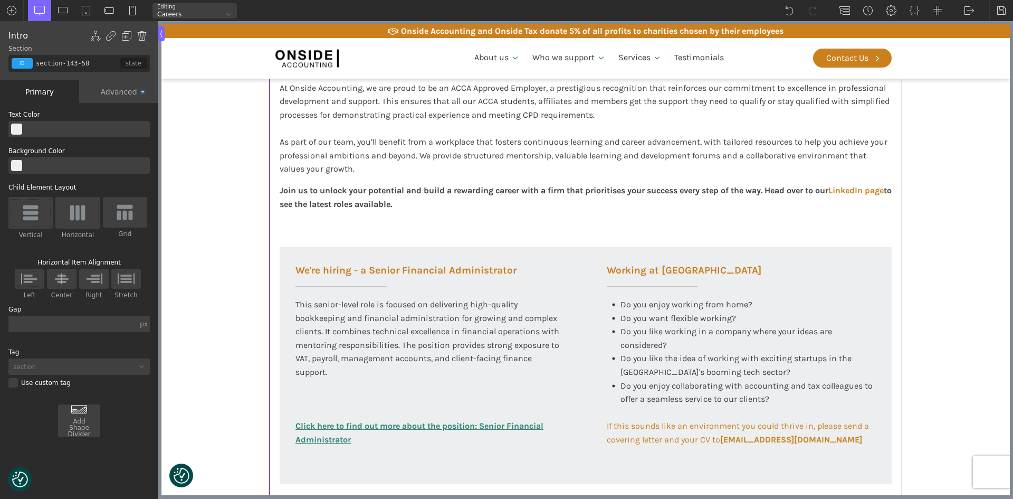
click at [404, 235] on div "Working at [GEOGRAPHIC_DATA] At Onside Accounting, we are proud to be an ACCA A…" at bounding box center [585, 386] width 633 height 798
click at [405, 212] on div "Join us to unlock your potential and build a rewarding career with a firm that …" at bounding box center [586, 205] width 612 height 42
type input "text_block-269-58"
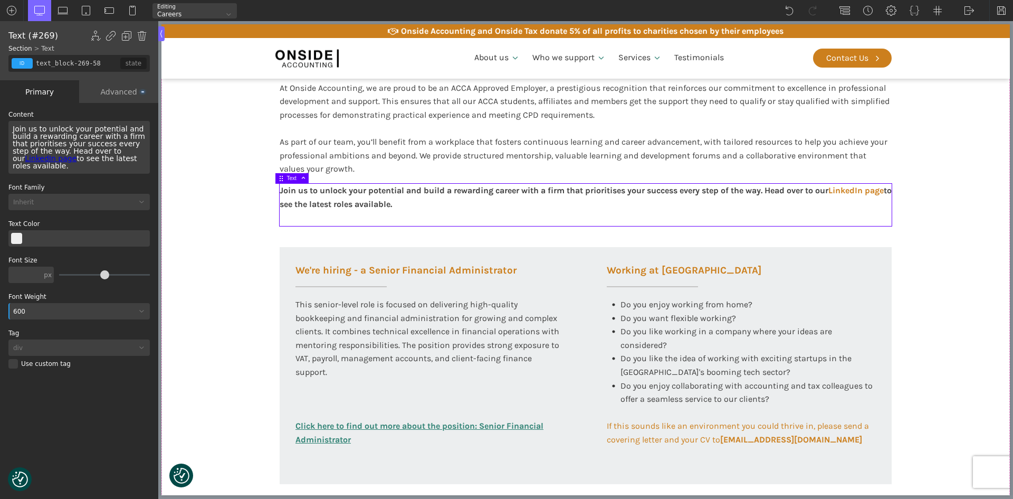
click at [116, 93] on div "Advanced" at bounding box center [118, 91] width 79 height 23
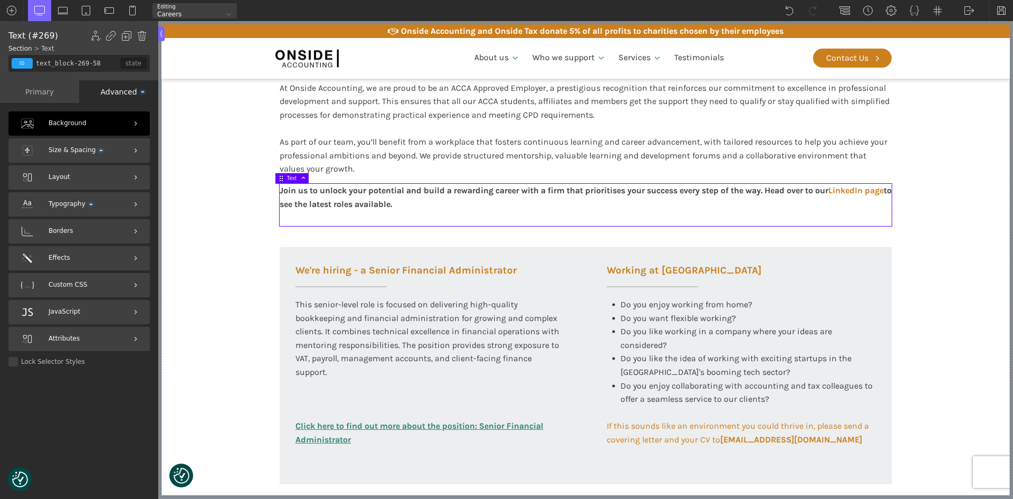
click at [67, 151] on span "Size & Spacing" at bounding box center [76, 150] width 54 height 10
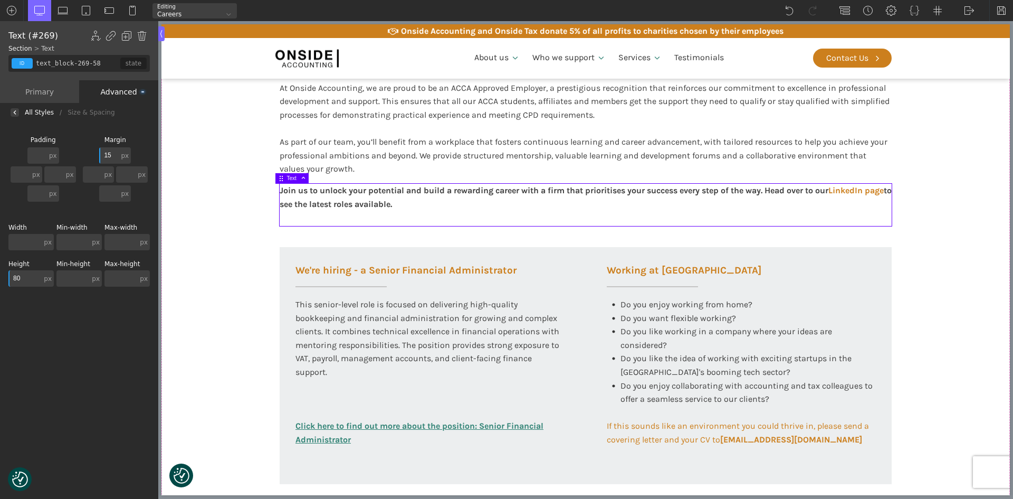
click at [26, 281] on input "80" at bounding box center [24, 278] width 33 height 16
click at [14, 276] on input "80" at bounding box center [24, 278] width 33 height 16
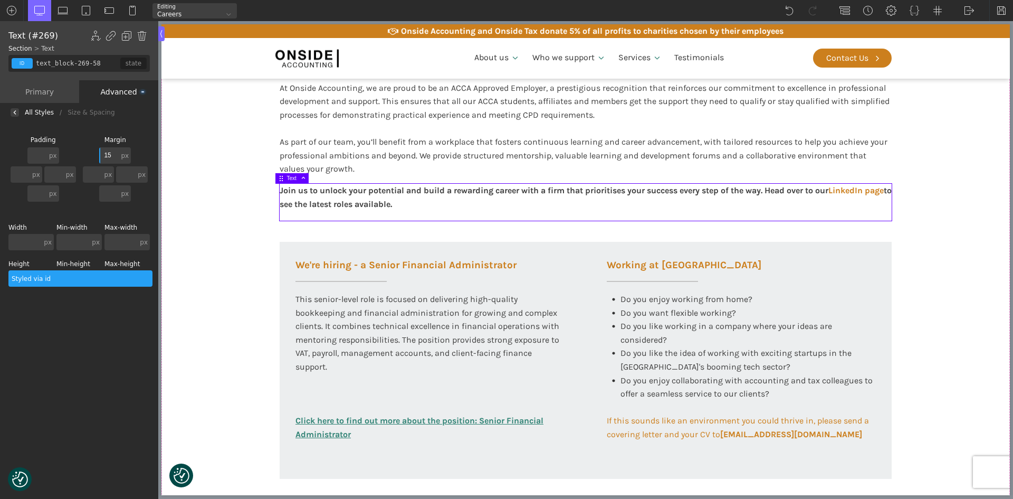
type input "7"
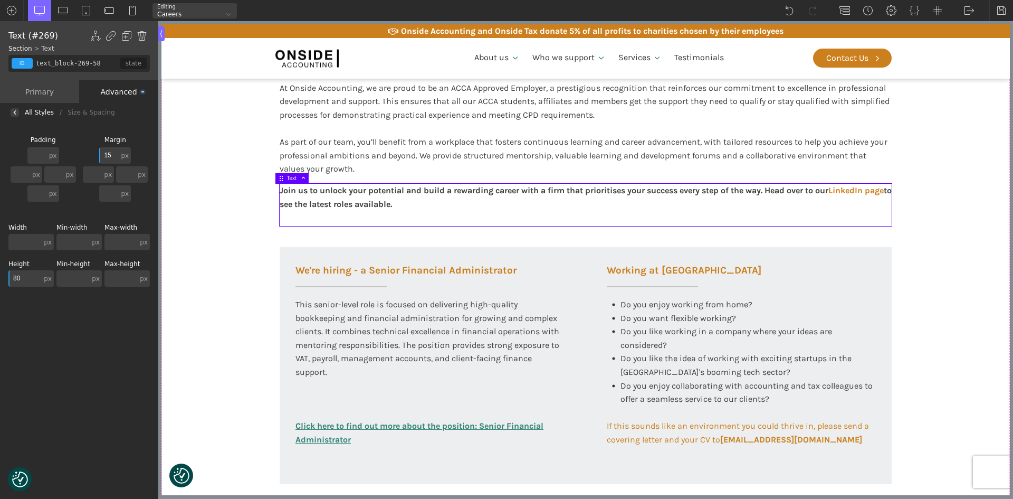
type input "8"
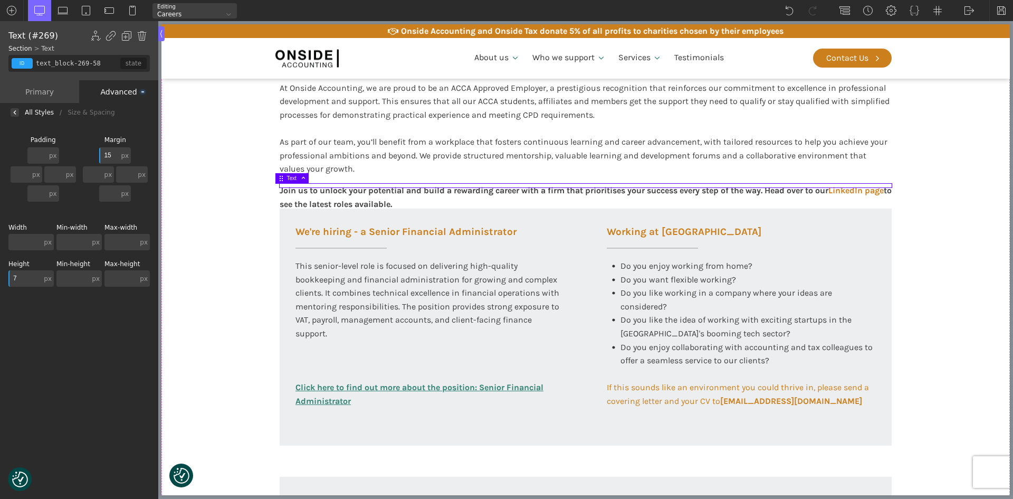
type input "75"
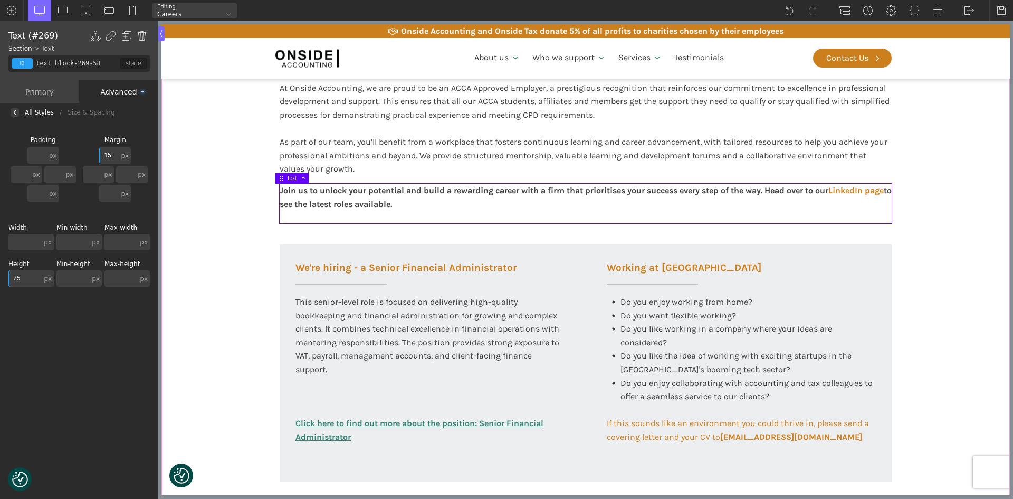
click at [269, 274] on div "Working at [GEOGRAPHIC_DATA] At Onside Accounting, we are proud to be an ACCA A…" at bounding box center [585, 384] width 633 height 795
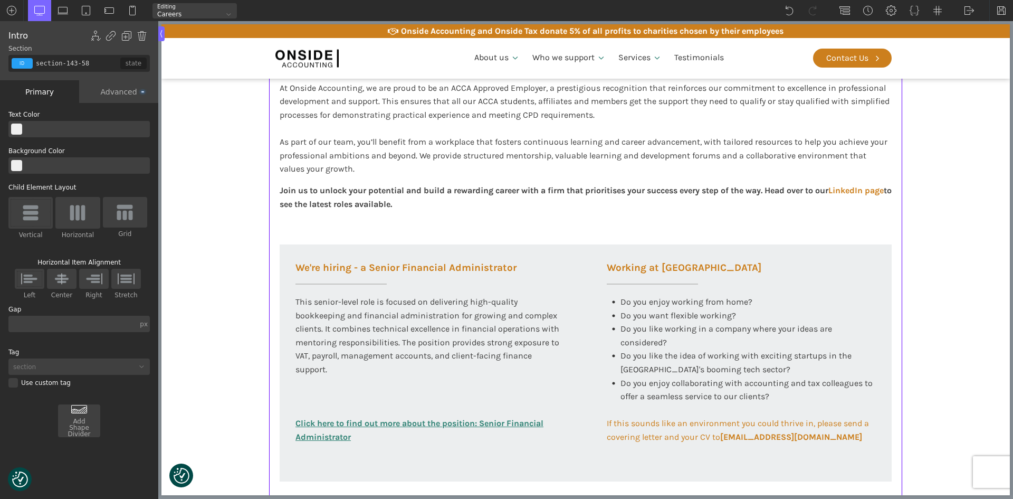
click at [269, 274] on div "Working at [GEOGRAPHIC_DATA] At Onside Accounting, we are proud to be an ACCA A…" at bounding box center [585, 384] width 633 height 795
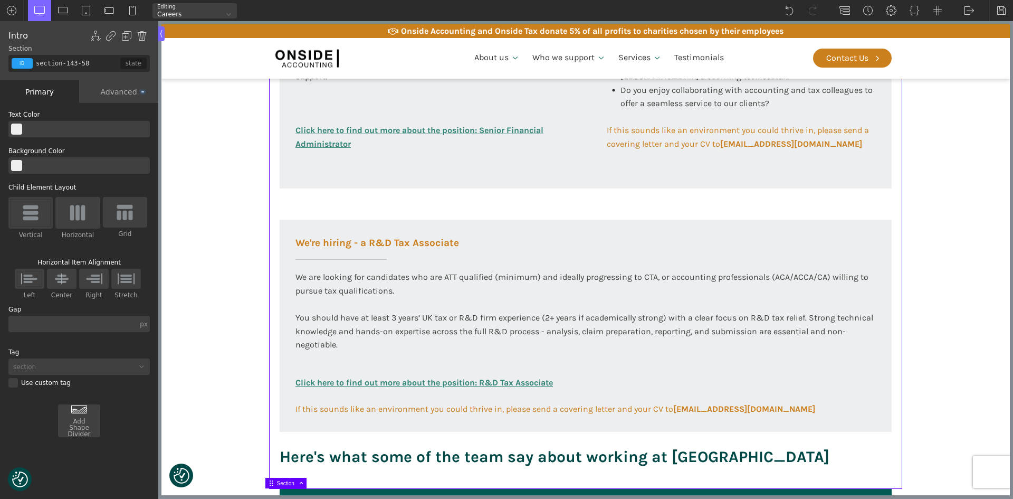
scroll to position [567, 0]
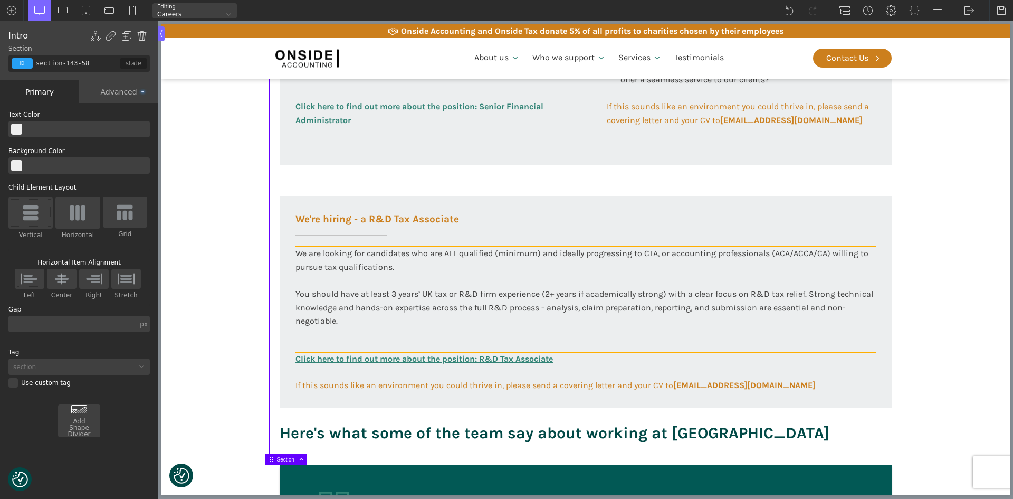
click at [368, 324] on div "We are looking for candidates who are ATT qualified (minimum) and ideally progr…" at bounding box center [586, 299] width 581 height 106
type input "text_block-149-58"
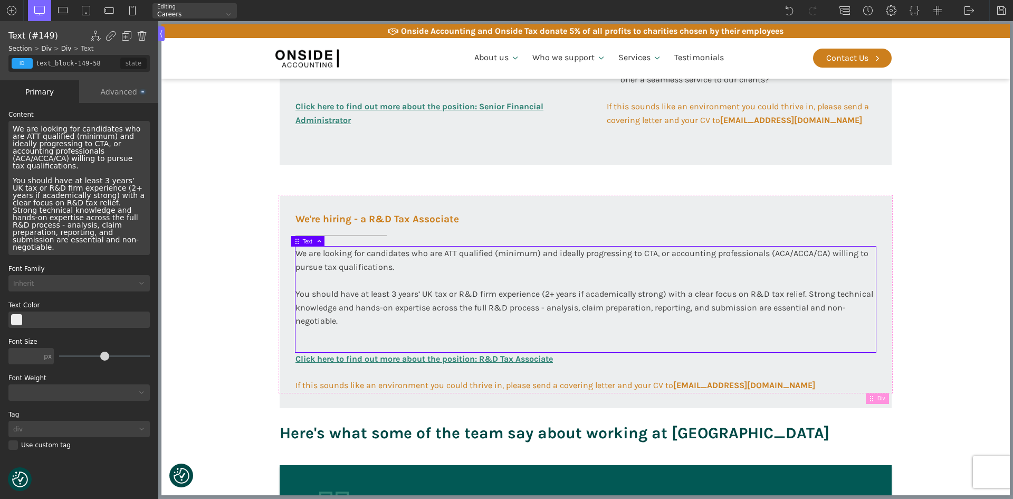
click at [112, 90] on div "Advanced" at bounding box center [118, 91] width 79 height 23
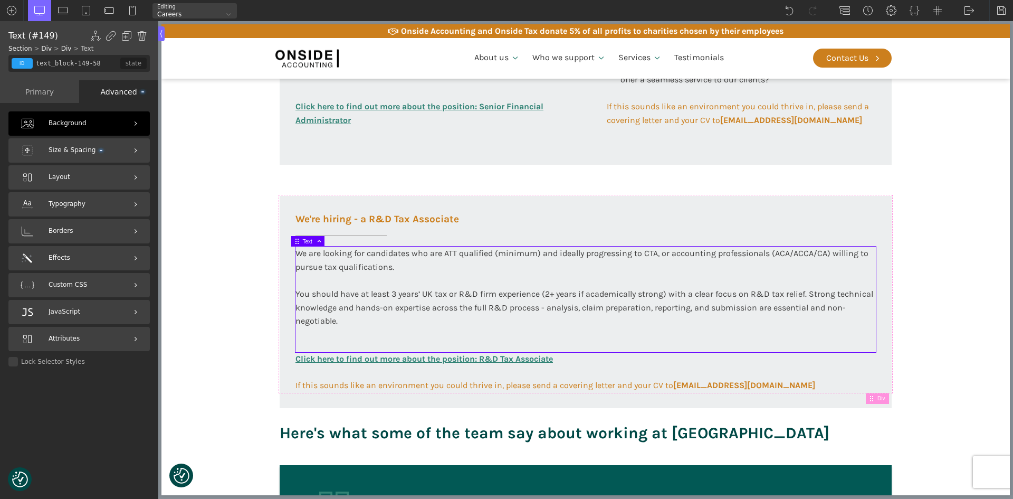
click at [71, 133] on div "Background" at bounding box center [78, 123] width 141 height 24
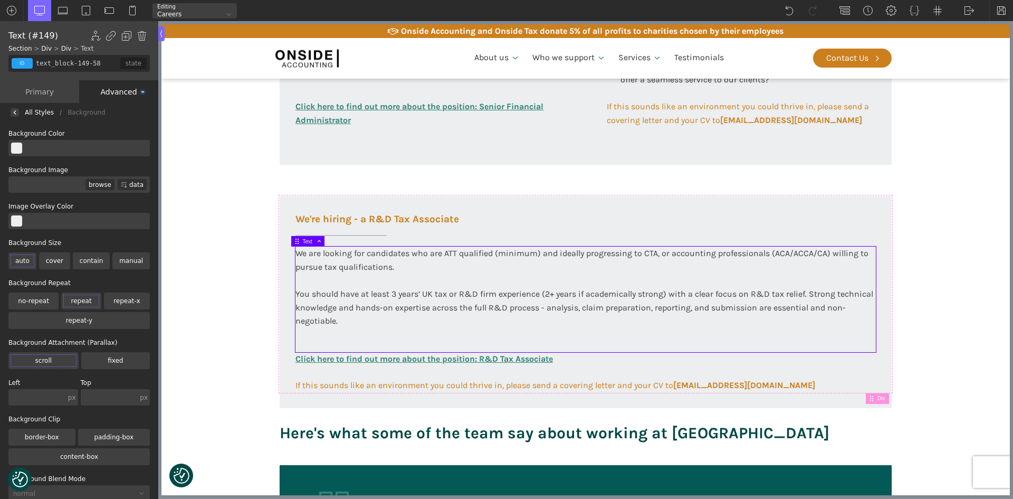
click at [113, 85] on div "Advanced" at bounding box center [118, 91] width 79 height 23
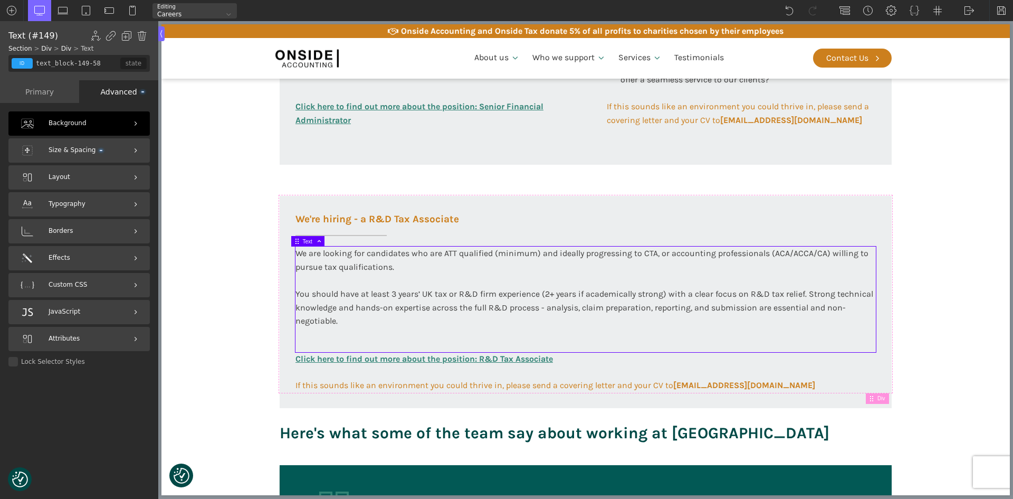
drag, startPoint x: 70, startPoint y: 146, endPoint x: 72, endPoint y: 151, distance: 6.2
click at [71, 146] on span "Size & Spacing" at bounding box center [76, 150] width 54 height 10
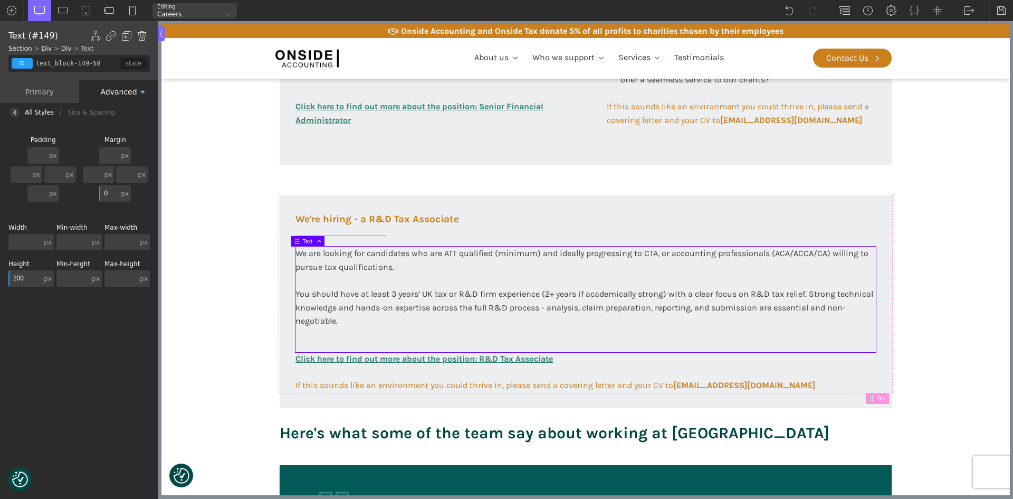
click at [21, 273] on input "200" at bounding box center [24, 278] width 33 height 16
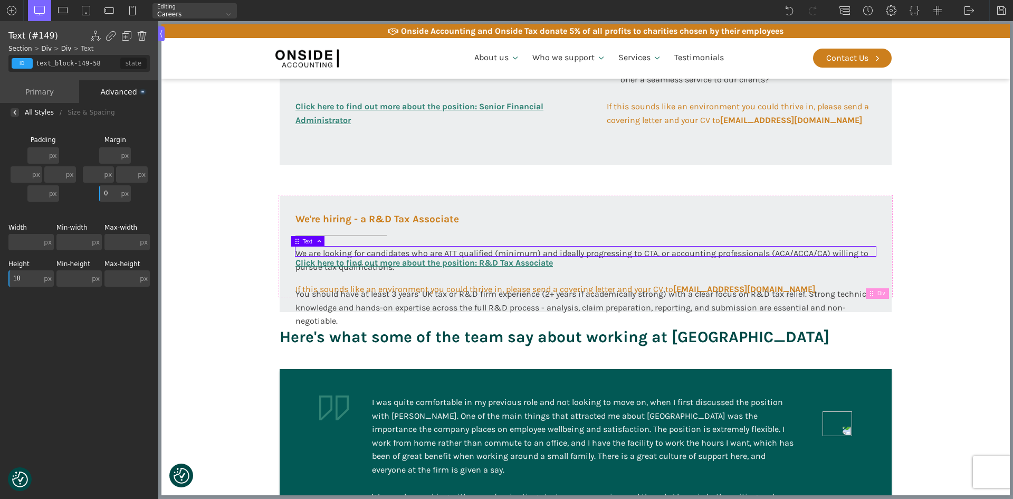
type input "180"
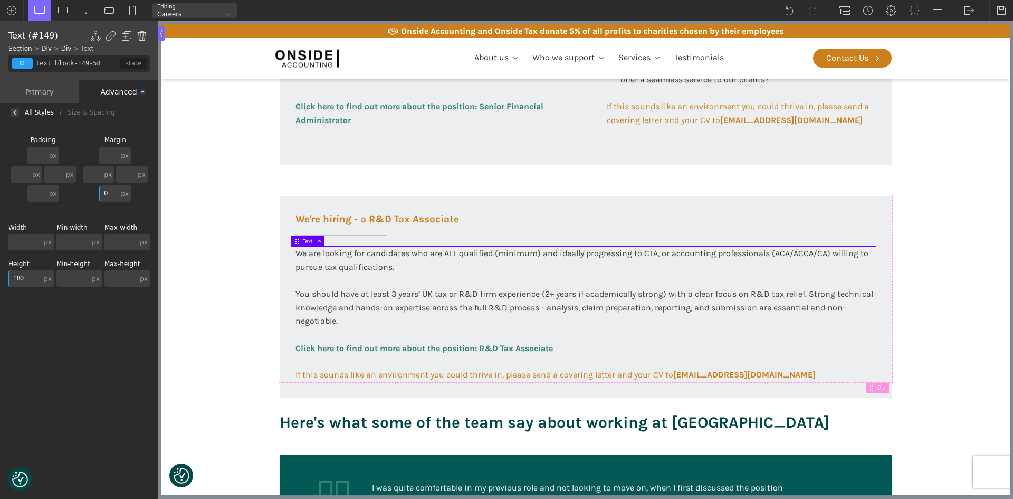
click at [258, 294] on section "Working at [GEOGRAPHIC_DATA] At Onside Accounting, we are proud to be an ACCA A…" at bounding box center [586, 62] width 849 height 784
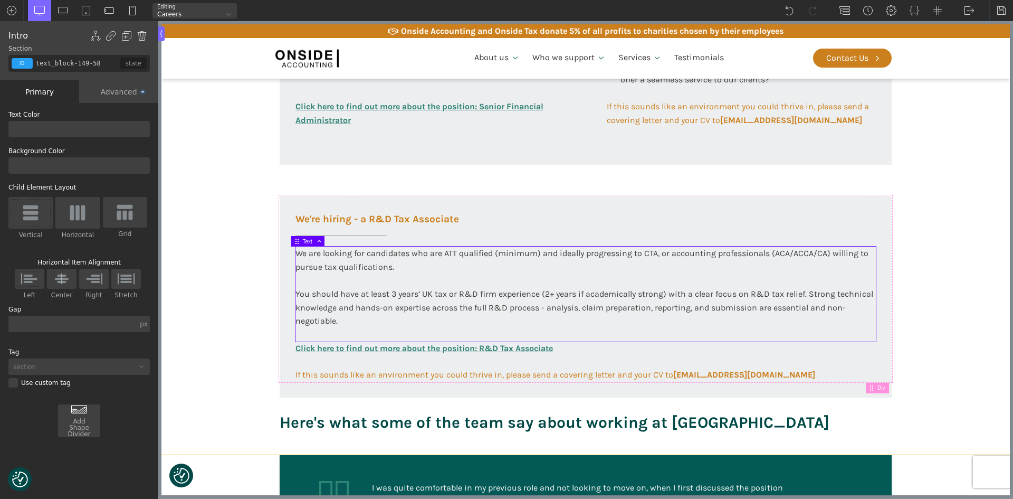
type input "section-143-58"
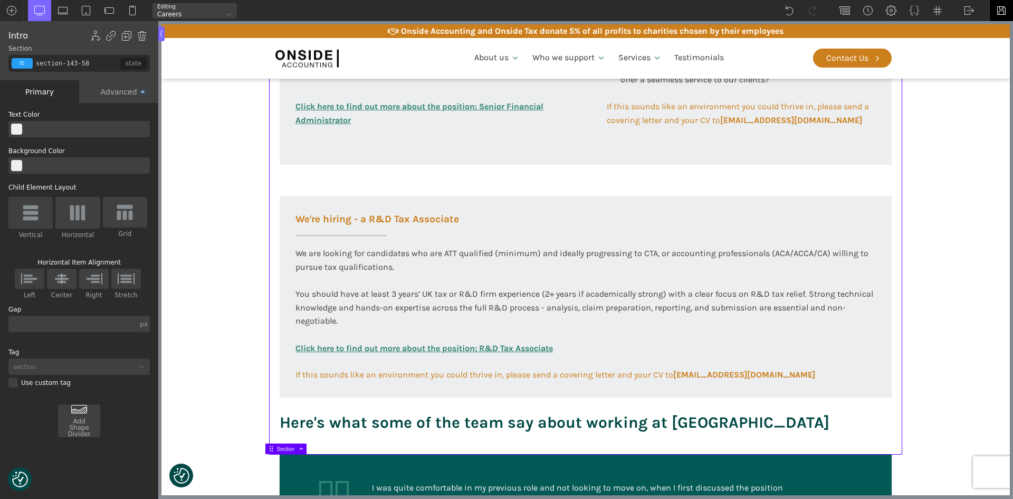
click at [1004, 11] on img at bounding box center [1002, 10] width 11 height 11
click at [971, 12] on img at bounding box center [969, 10] width 11 height 11
click at [965, 48] on link "Frontend" at bounding box center [980, 44] width 45 height 17
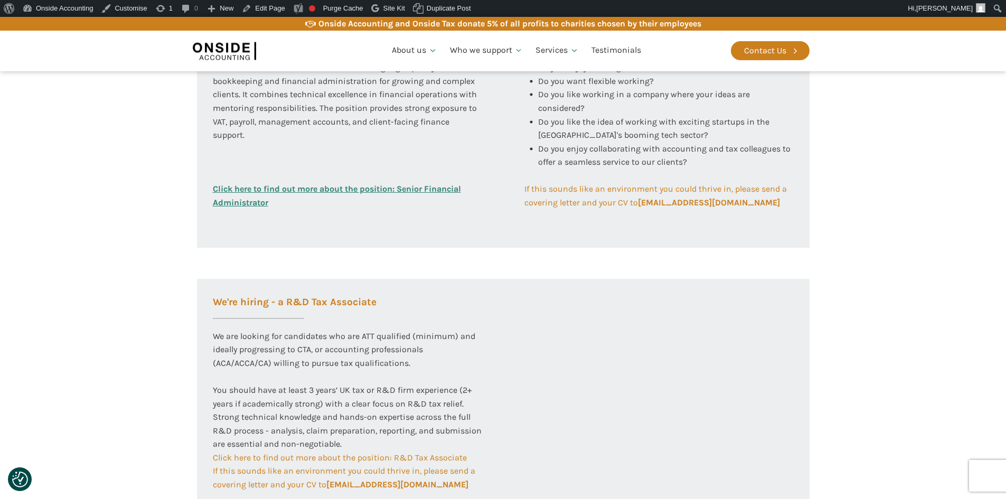
scroll to position [475, 0]
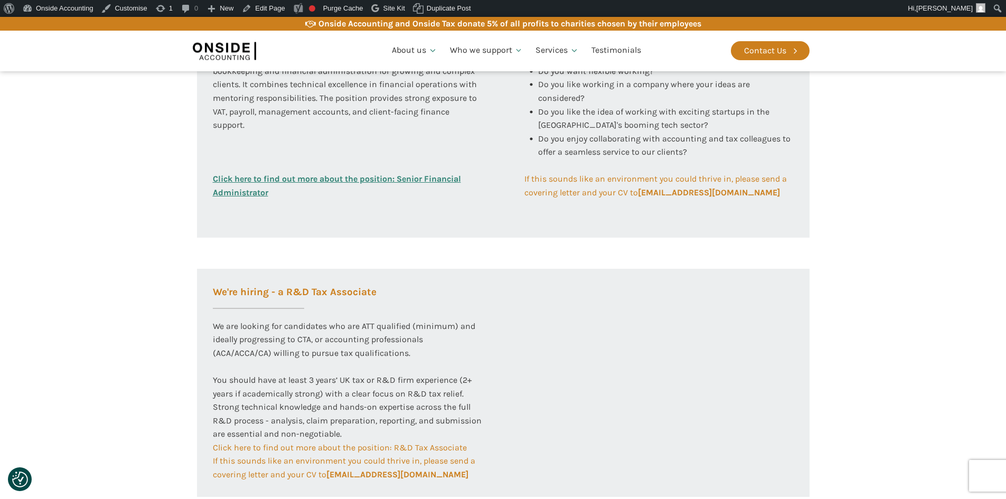
click at [850, 107] on section "Working at [GEOGRAPHIC_DATA] At Onside Accounting, we are proud to be an ACCA A…" at bounding box center [503, 154] width 1006 height 799
click at [856, 182] on section "Working at [GEOGRAPHIC_DATA] At Onside Accounting, we are proud to be an ACCA A…" at bounding box center [503, 154] width 1006 height 799
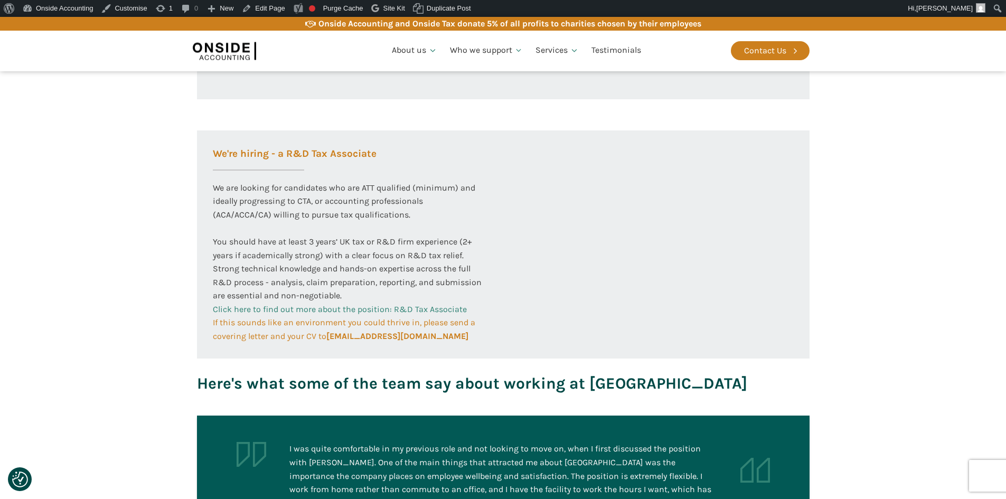
click at [376, 302] on link "Click here to find out more about the position: R&D Tax Associate" at bounding box center [340, 309] width 254 height 14
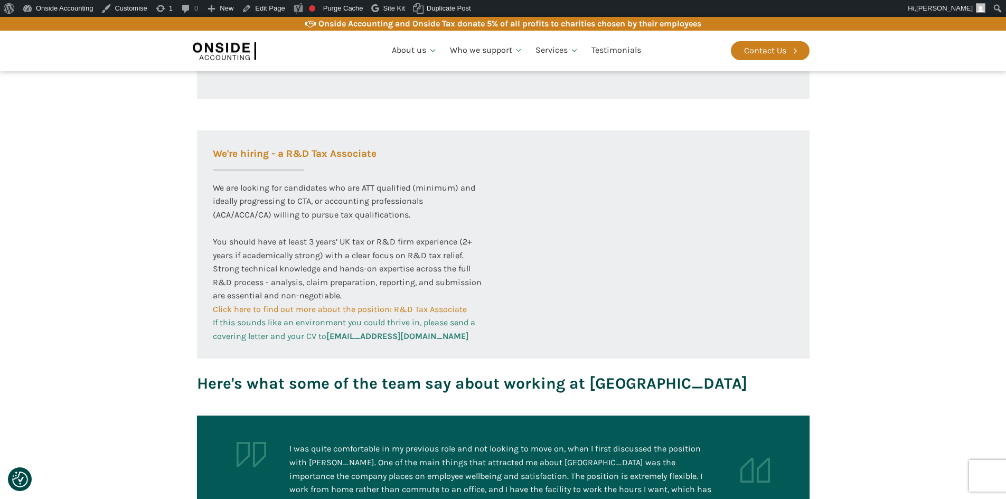
click at [238, 322] on span "If this sounds like an environment you could thrive in, please send a covering …" at bounding box center [345, 329] width 264 height 24
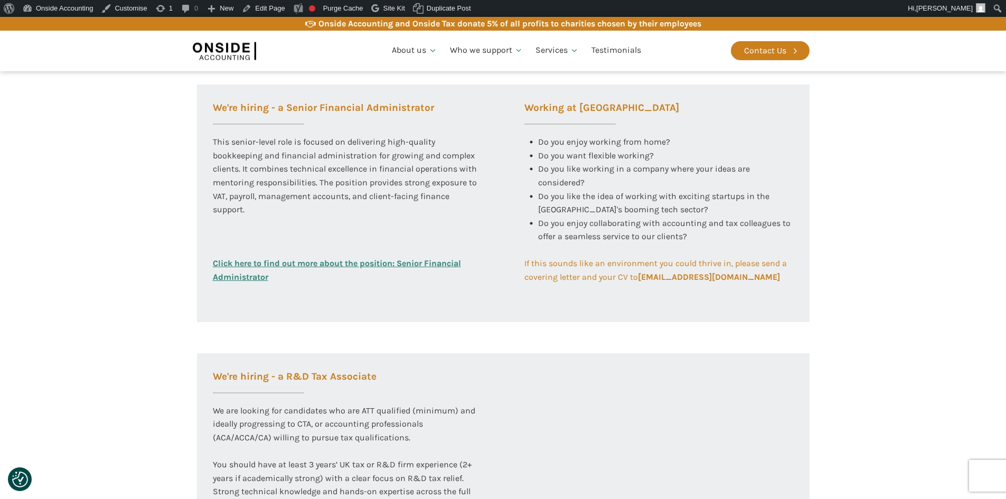
scroll to position [455, 0]
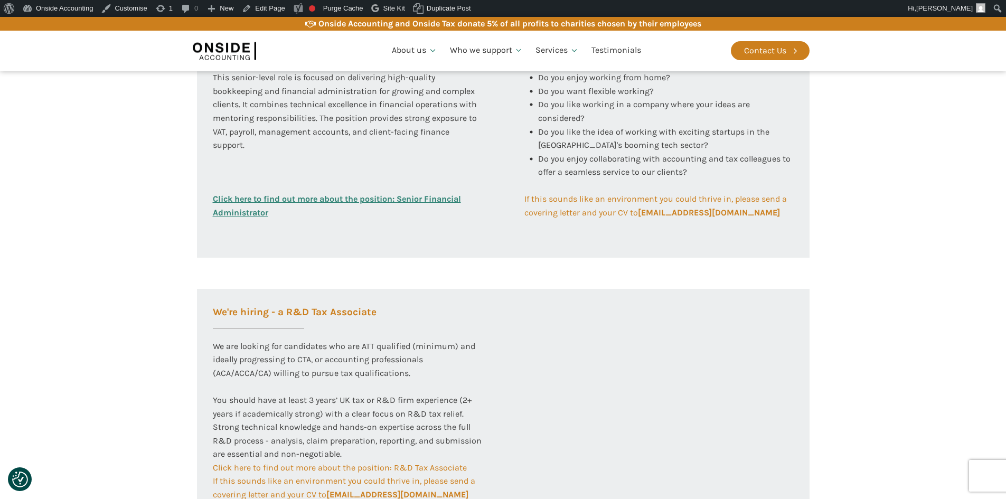
click at [51, 310] on section "Working at [GEOGRAPHIC_DATA] At Onside Accounting, we are proud to be an ACCA A…" at bounding box center [503, 174] width 1006 height 799
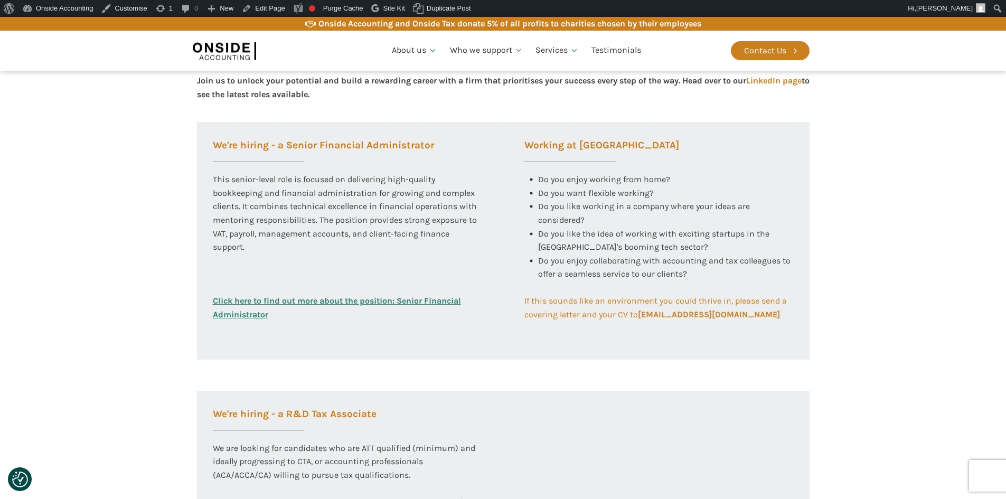
scroll to position [349, 0]
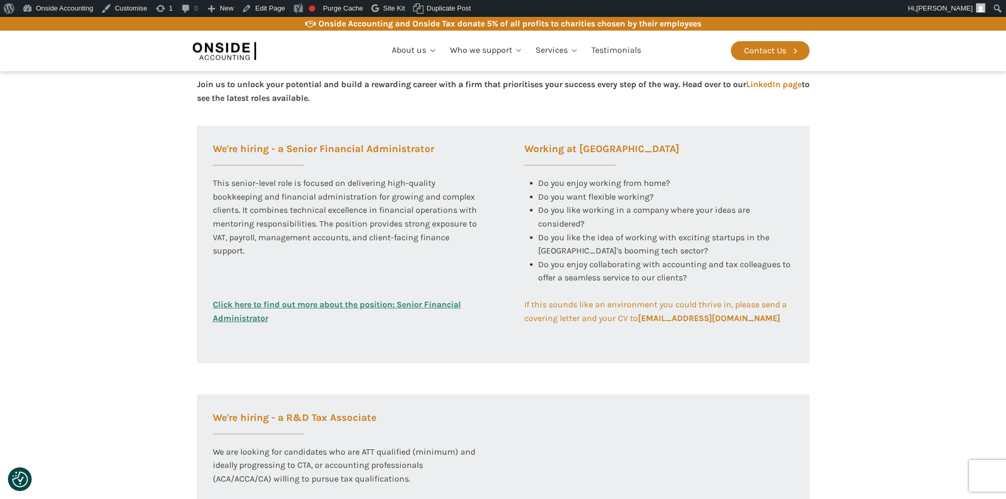
click at [409, 311] on link "Click here to find out more about the position: Senior Financial Administrator" at bounding box center [347, 311] width 269 height 27
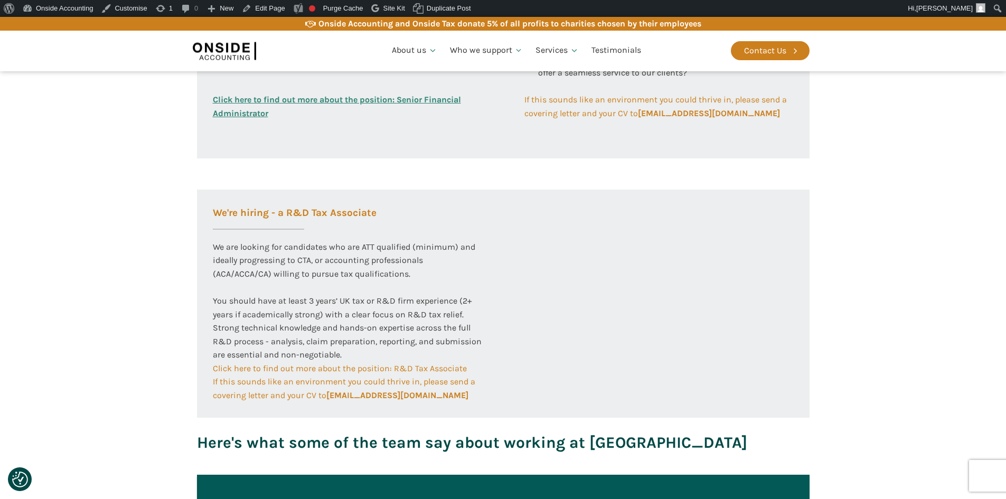
scroll to position [561, 0]
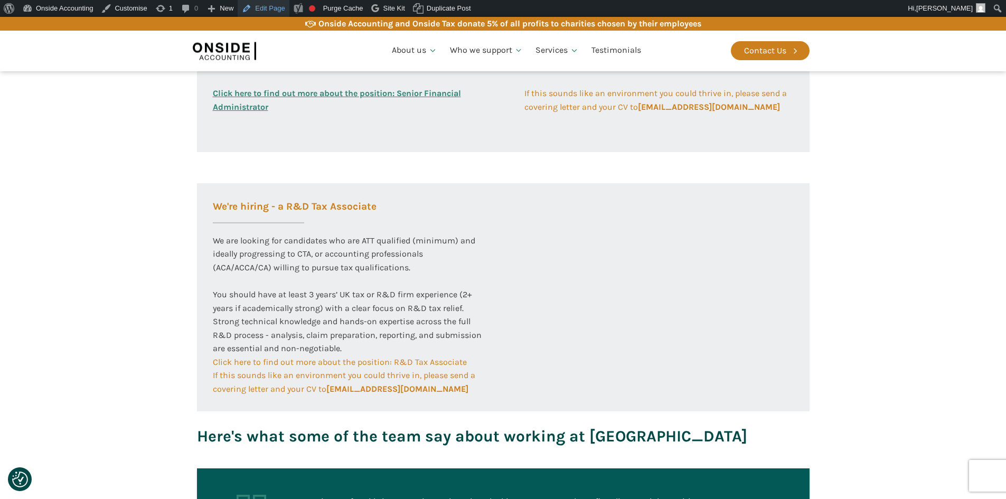
click at [275, 8] on link "Edit Page" at bounding box center [263, 8] width 51 height 17
